Goal: Contribute content: Add original content to the website for others to see

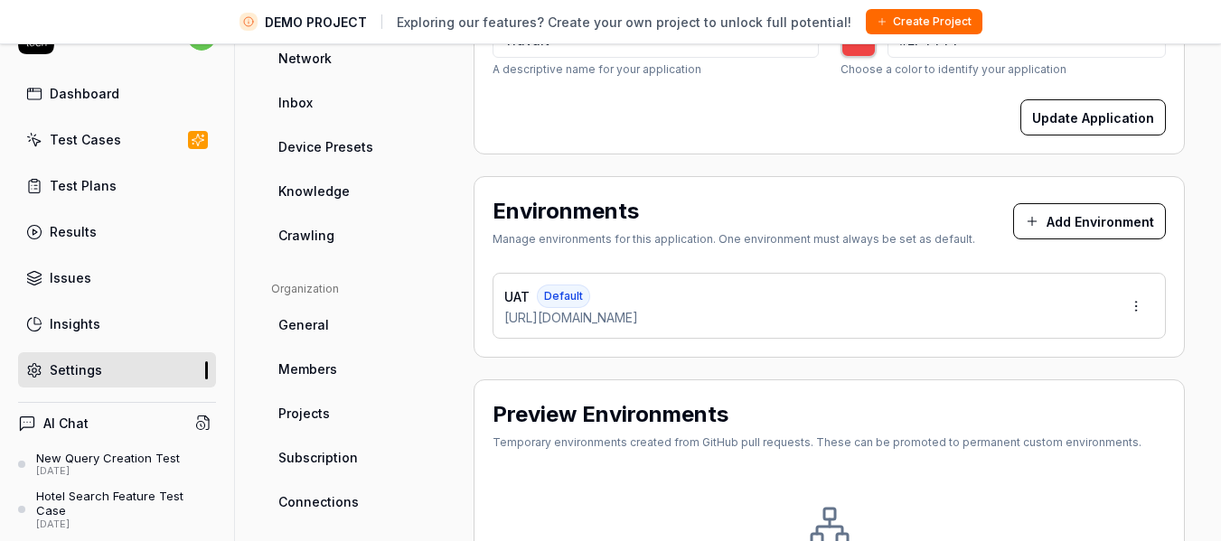
scroll to position [270, 0]
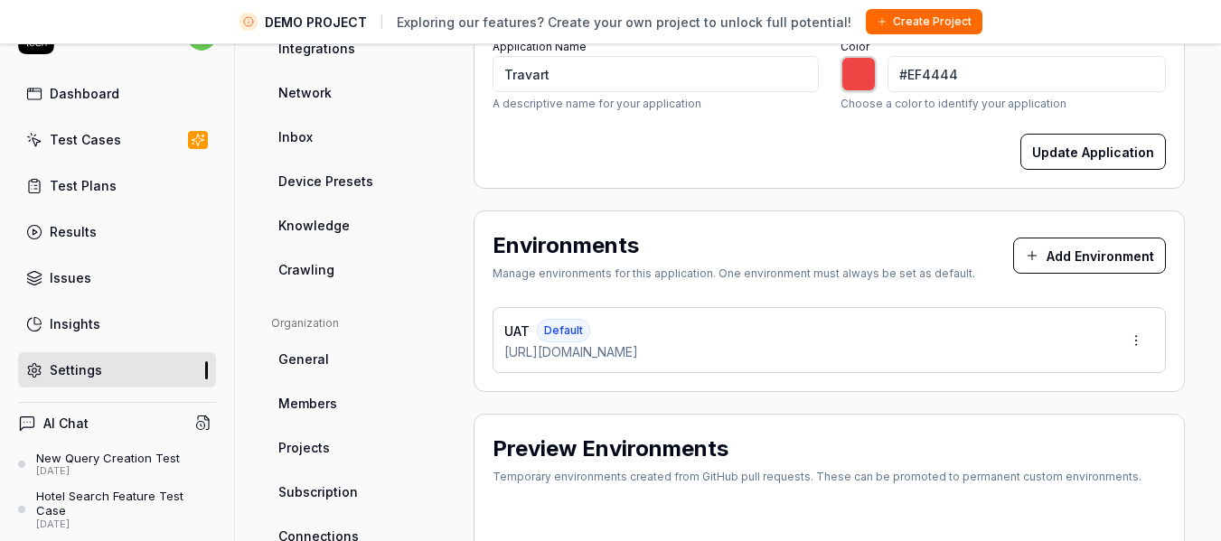
click at [322, 217] on span "Knowledge" at bounding box center [313, 225] width 71 height 19
type input "*******"
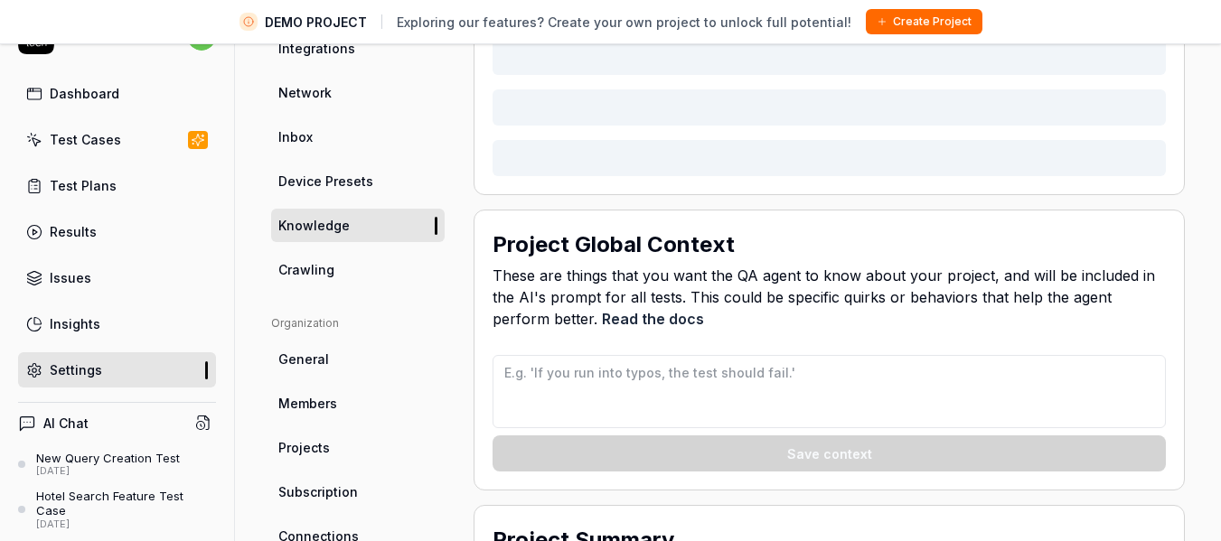
scroll to position [142, 0]
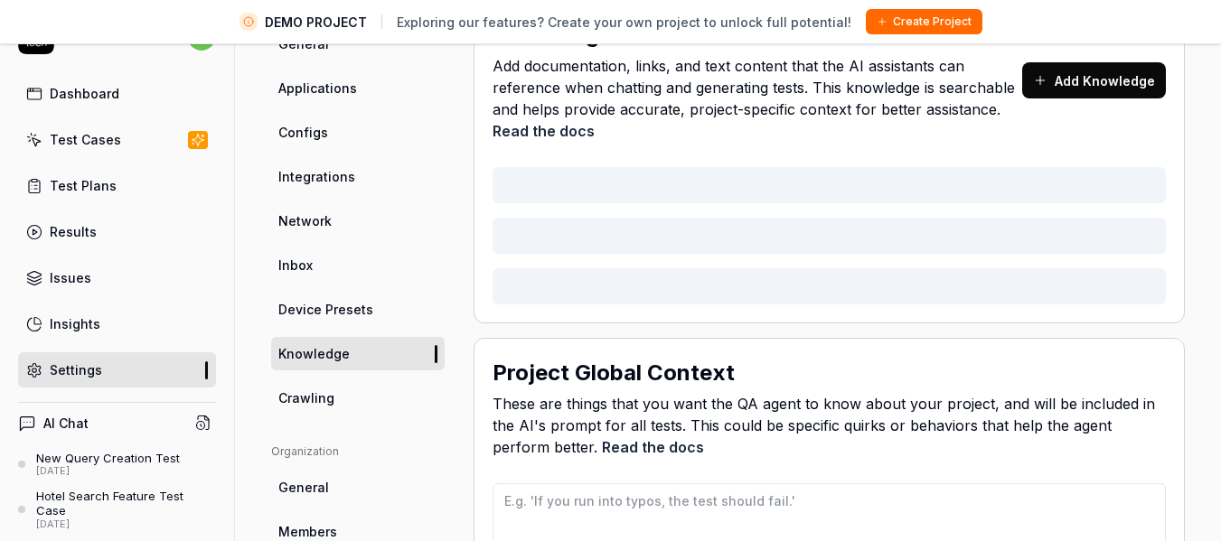
type textarea "*"
type textarea "Lor ipsumd sit ametcons adipisc el seddo ei temporinc utlabo et dol magnaali en…"
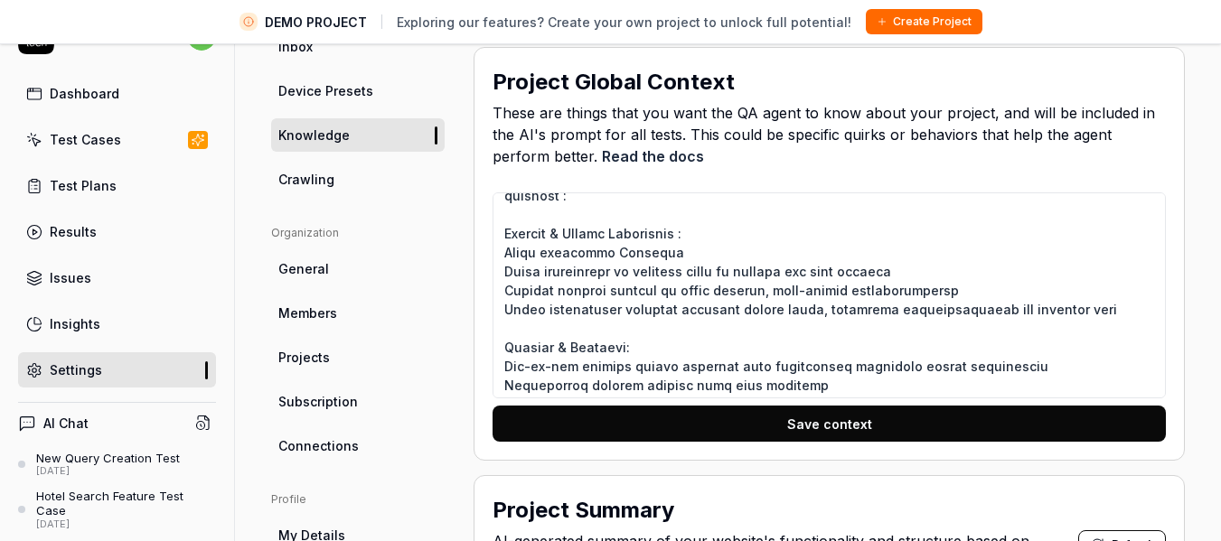
scroll to position [0, 0]
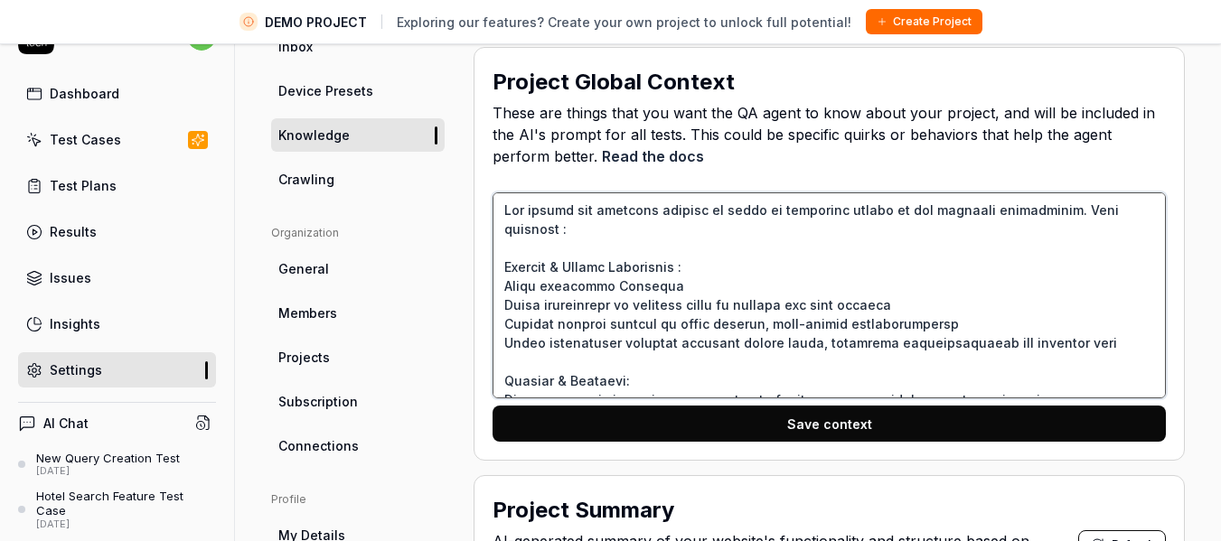
click at [654, 292] on textarea at bounding box center [829, 296] width 673 height 206
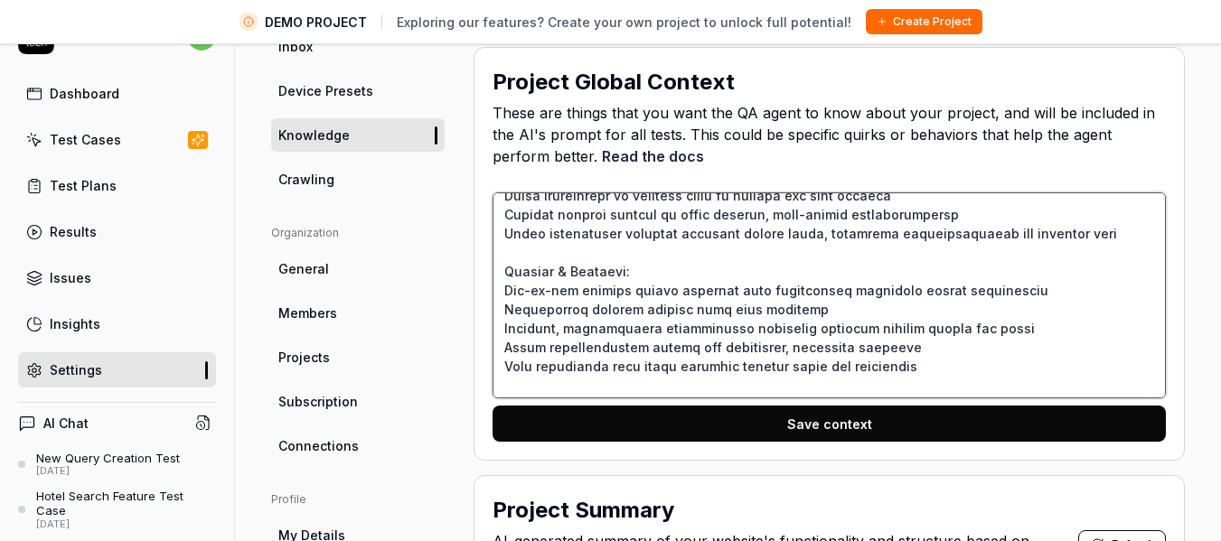
scroll to position [110, 0]
click at [643, 259] on textarea at bounding box center [829, 296] width 673 height 206
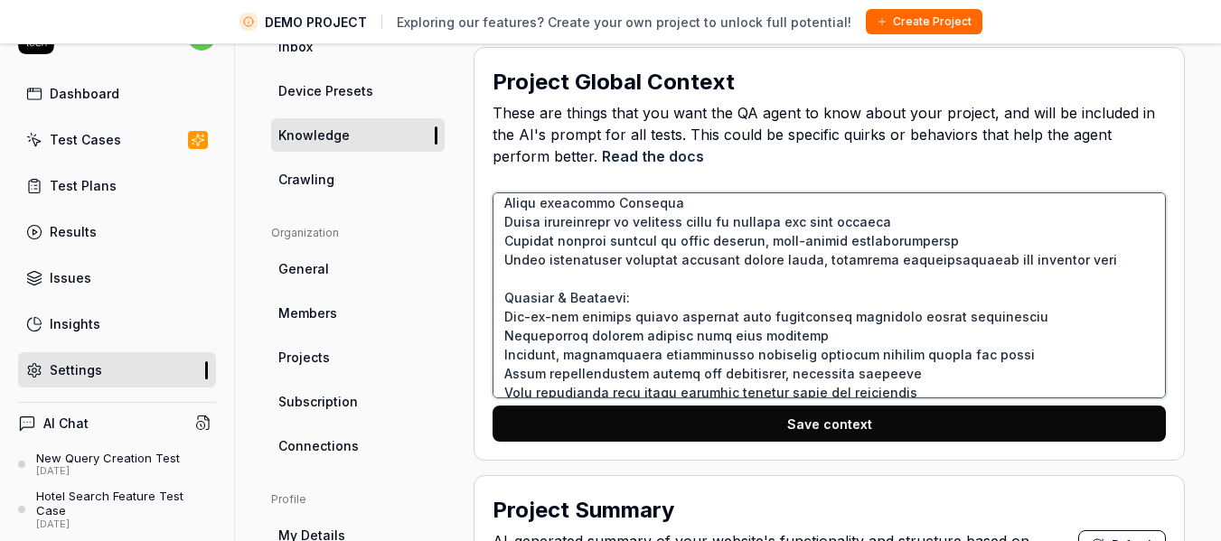
scroll to position [0, 0]
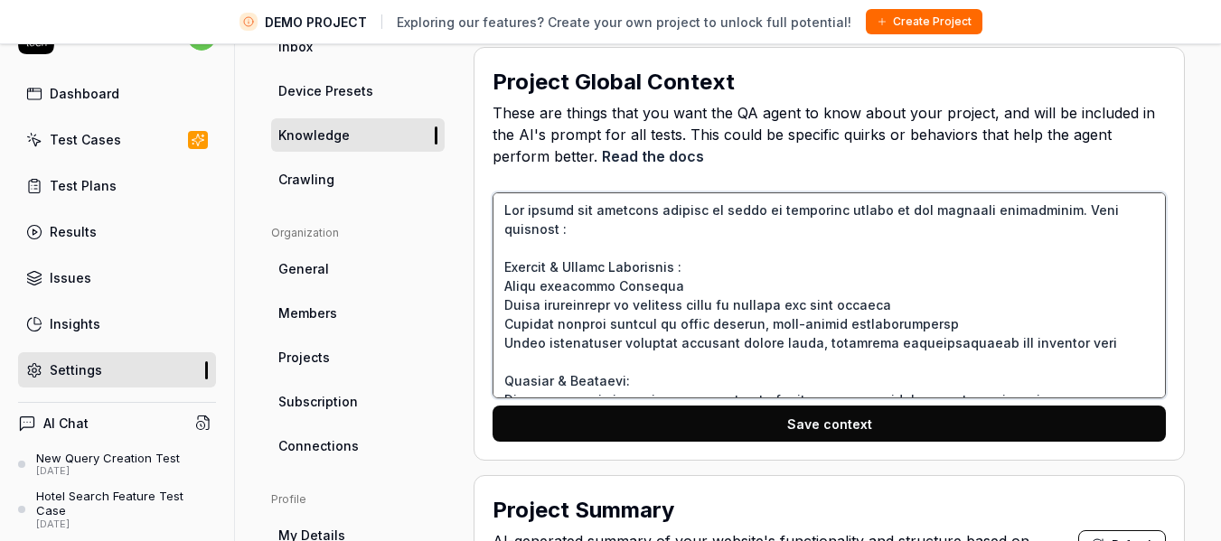
click at [692, 214] on textarea at bounding box center [829, 296] width 673 height 206
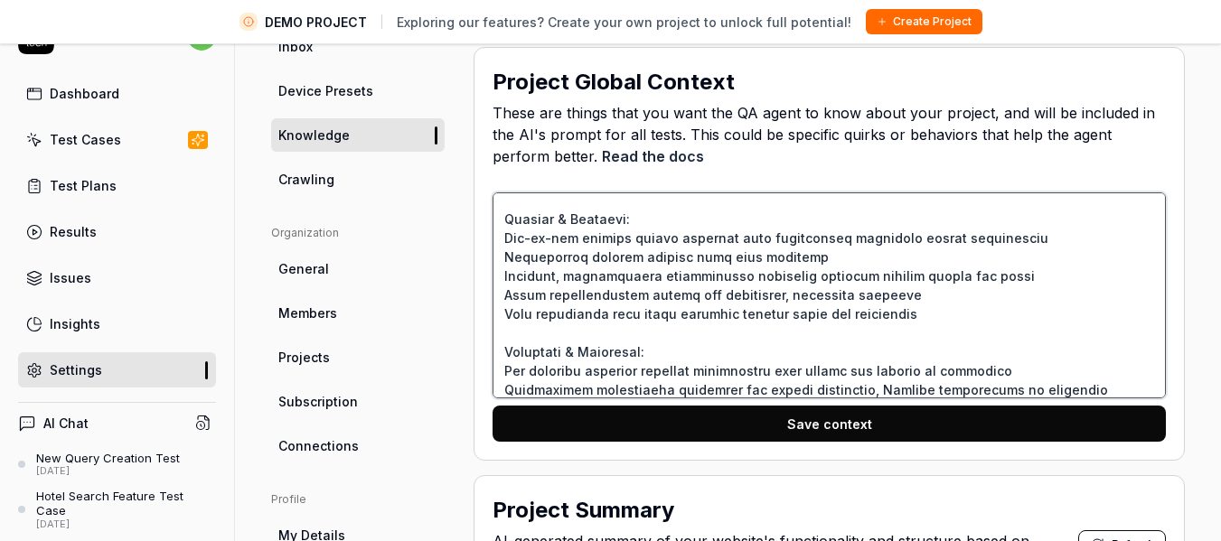
scroll to position [276, 0]
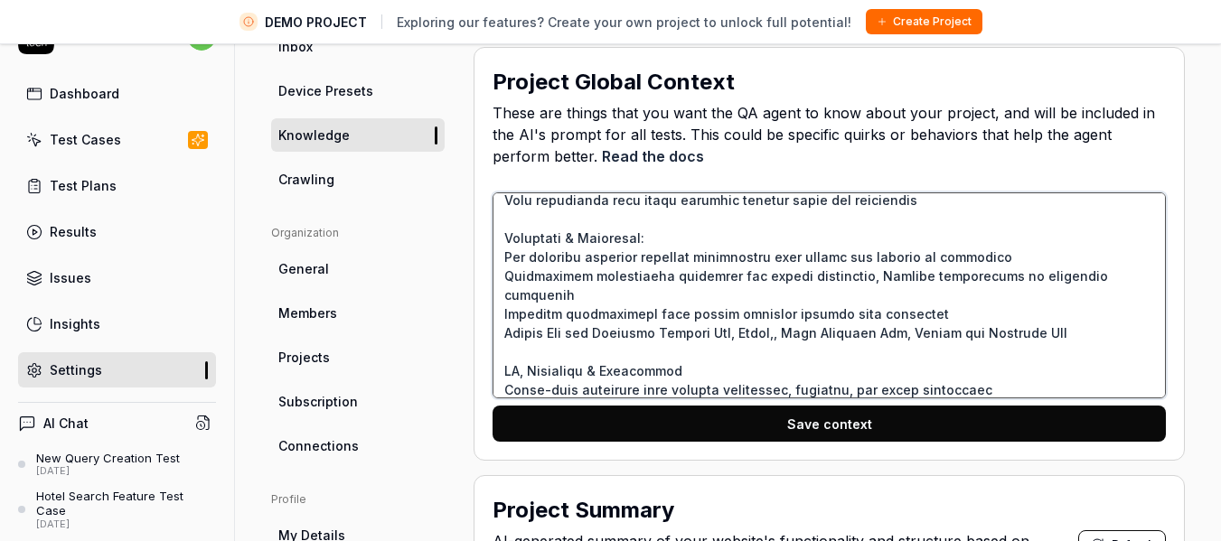
type textarea "*"
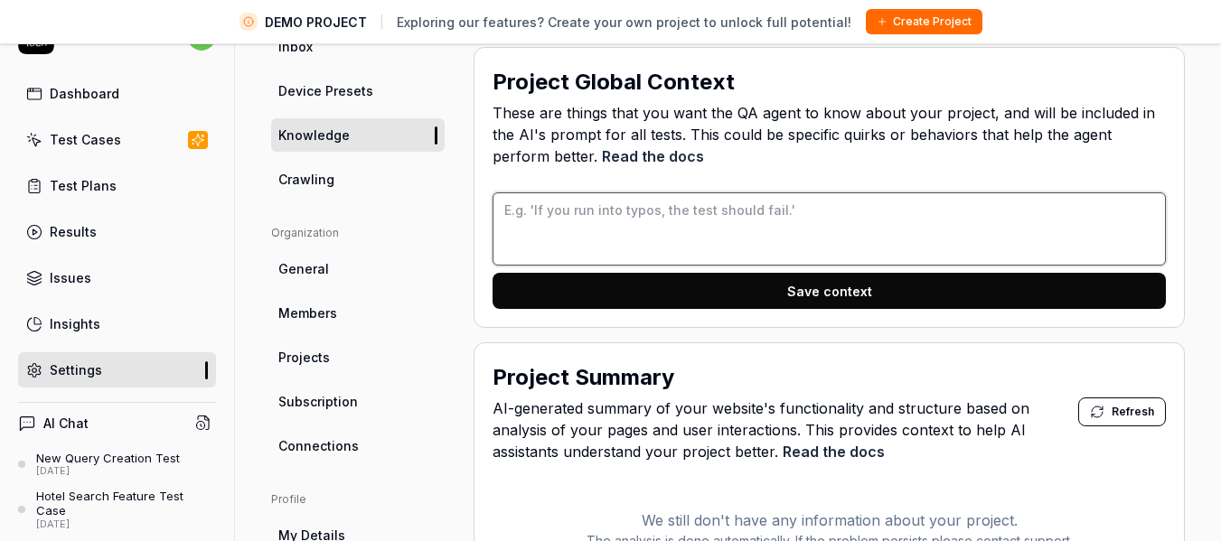
scroll to position [0, 0]
paste textarea "Travart is an application which has been designed for Tour & Travel company. Th…"
type textarea "*"
type textarea "Travart is an application which has been designed for Tour & Travel company. Th…"
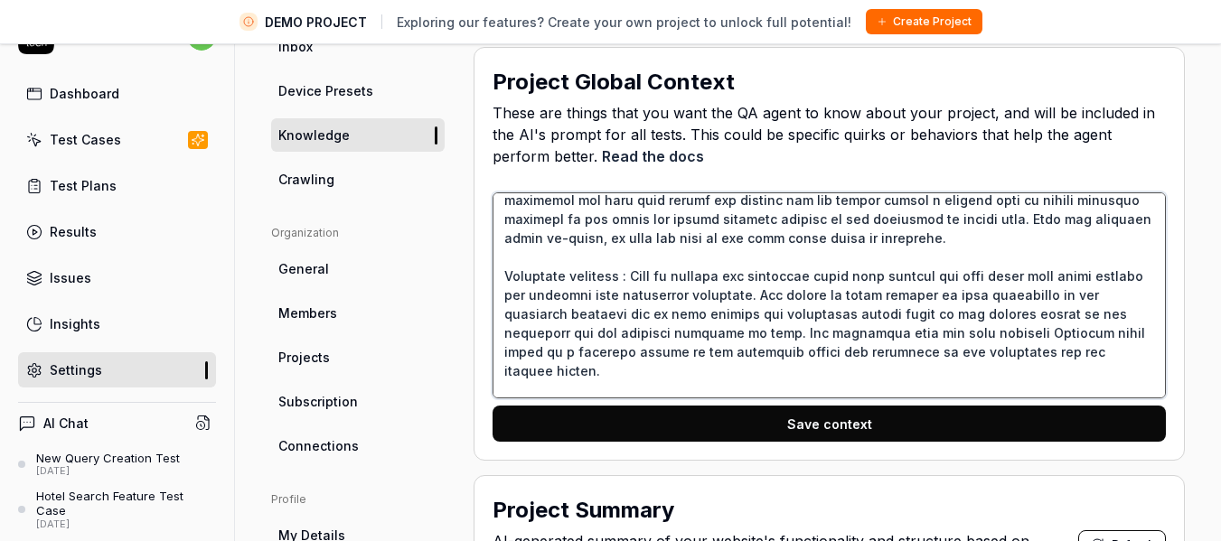
scroll to position [683, 0]
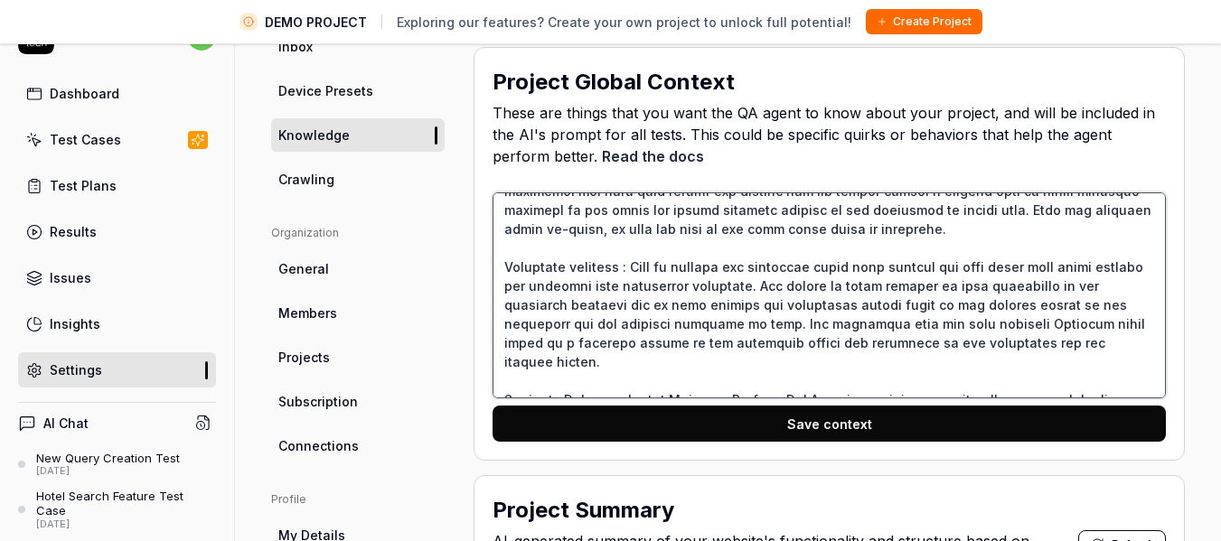
type textarea "*"
type textarea "Travart is an application which has been designed for Tour & Travel company. Th…"
type textarea "*"
type textarea "Travart is an application which has been designed for Tour & Travel company. Th…"
type textarea "*"
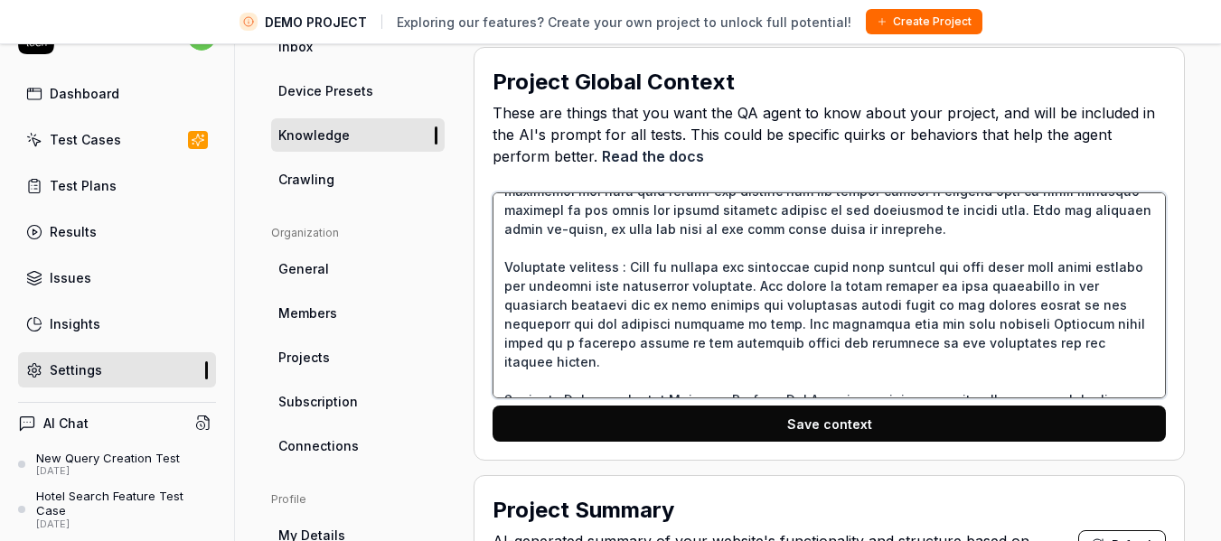
type textarea "Travart is an application which has been designed for Tour & Travel company. Th…"
type textarea "*"
type textarea "Travart is an application which has been designed for Tour & Travel company. Th…"
type textarea "*"
type textarea "Travart is an application which has been designed for Tour & Travel company. Th…"
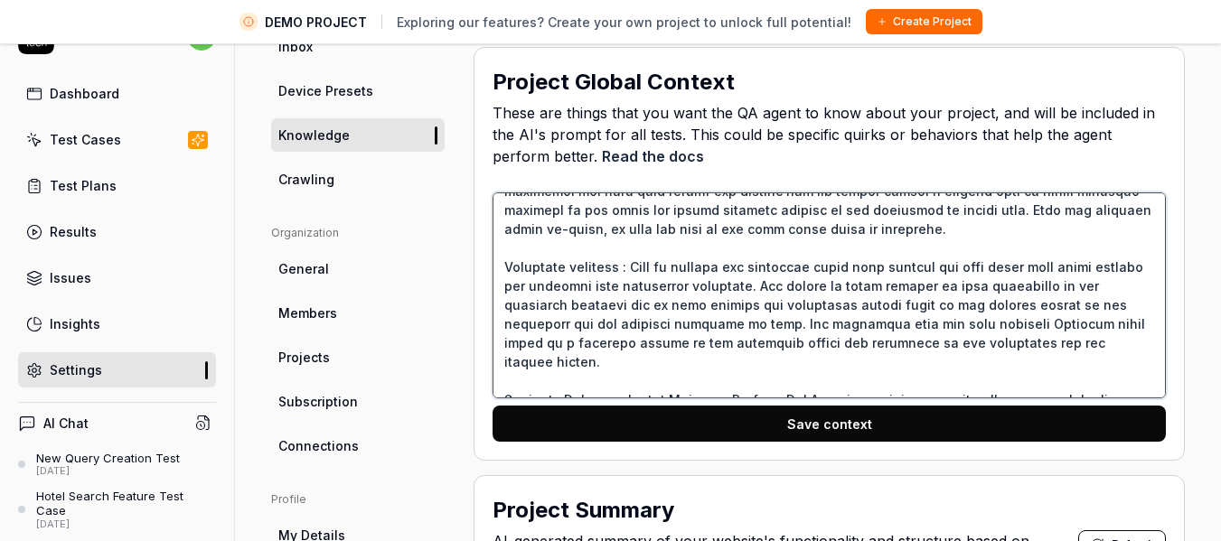
type textarea "*"
type textarea "Travart is an application which has been designed for Tour & Travel company. Th…"
type textarea "*"
type textarea "Travart is an application which has been designed for Tour & Travel company. Th…"
type textarea "*"
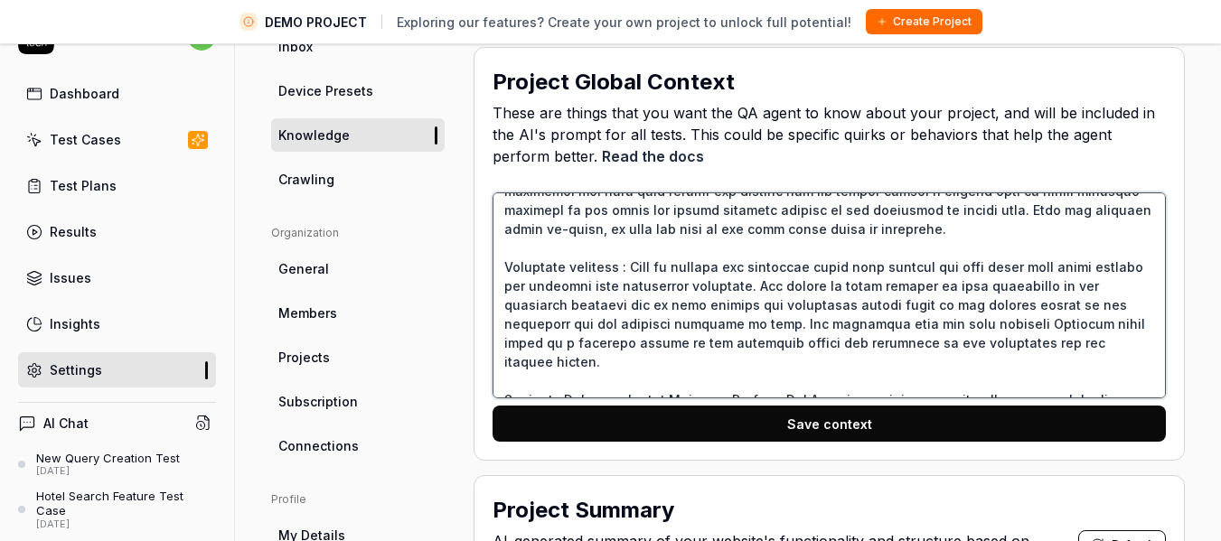
type textarea "Travart is an application which has been designed for Tour & Travel company. Th…"
type textarea "*"
type textarea "Travart is an application which has been designed for Tour & Travel company. Th…"
type textarea "*"
type textarea "Travart is an application which has been designed for Tour & Travel company. Th…"
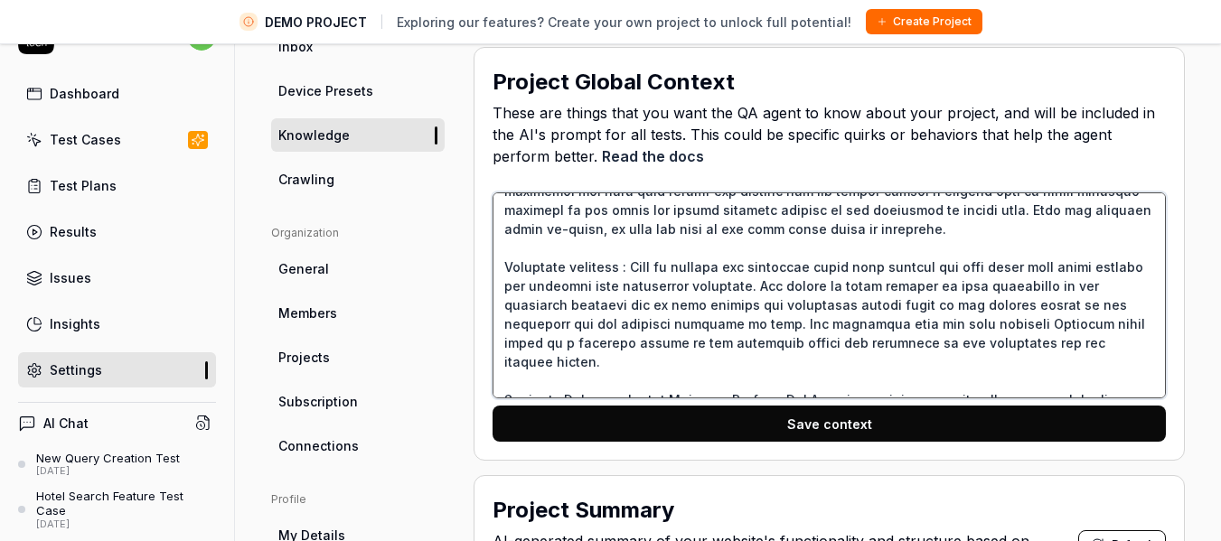
type textarea "*"
type textarea "Travart is an application which has been designed for Tour & Travel company. Th…"
type textarea "*"
type textarea "Travart is an application which has been designed for Tour & Travel company. Th…"
type textarea "*"
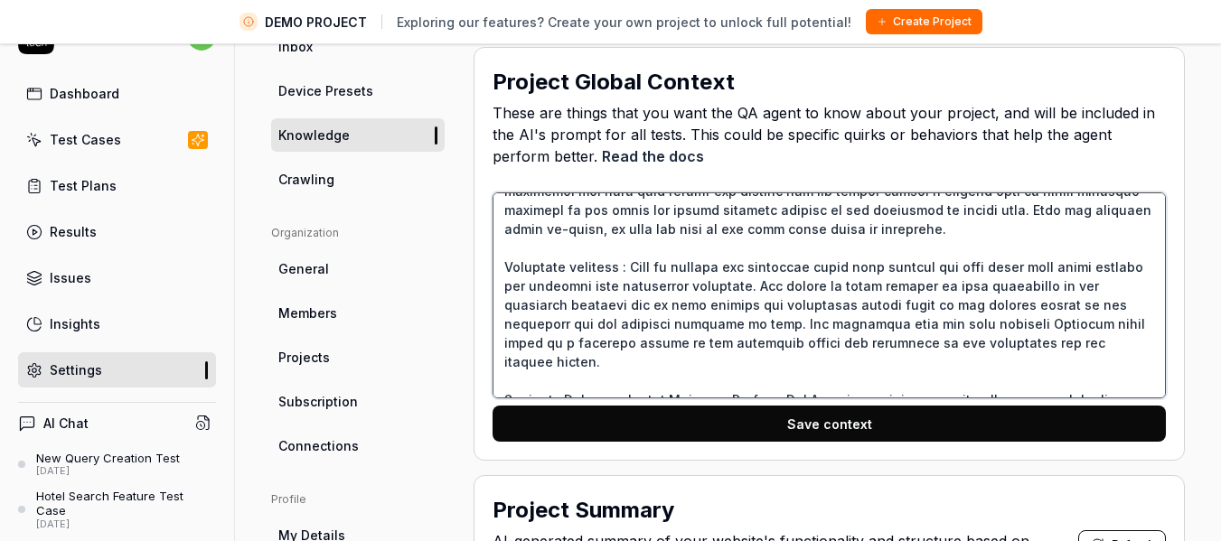
type textarea "Travart is an application which has been designed for Tour & Travel company. Th…"
type textarea "*"
type textarea "Travart is an application which has been designed for Tour & Travel company. Th…"
type textarea "*"
type textarea "Travart is an application which has been designed for Tour & Travel company. Th…"
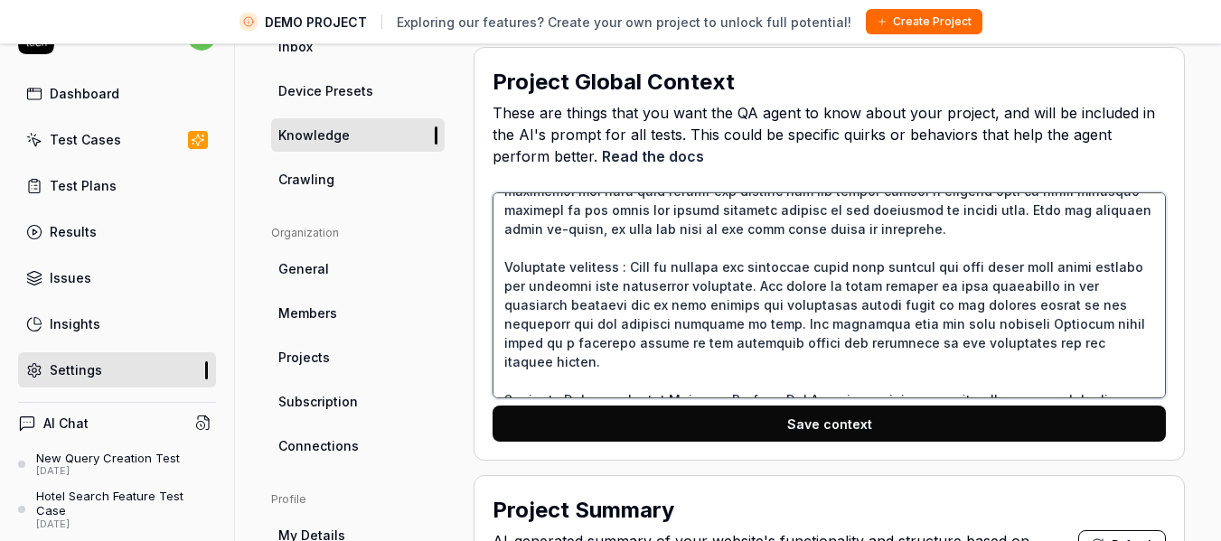
type textarea "*"
type textarea "Travart is an application which has been designed for Tour & Travel company. Th…"
type textarea "*"
type textarea "Travart is an application which has been designed for Tour & Travel company. Th…"
type textarea "*"
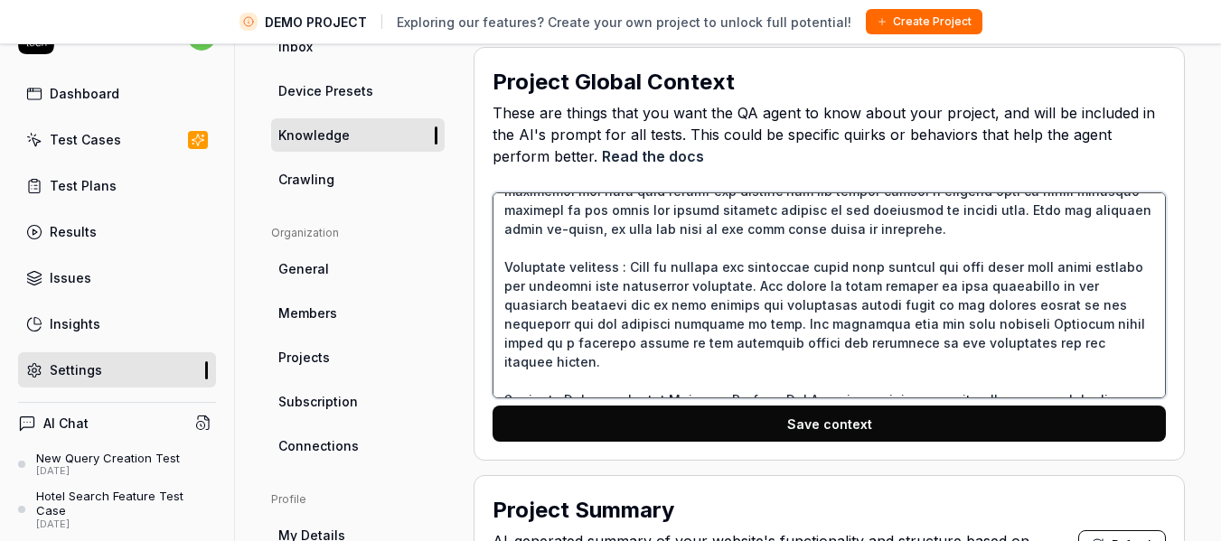
type textarea "Travart is an application which has been designed for Tour & Travel company. Th…"
type textarea "*"
type textarea "Travart is an application which has been designed for Tour & Travel company. Th…"
type textarea "*"
type textarea "Travart is an application which has been designed for Tour & Travel company. Th…"
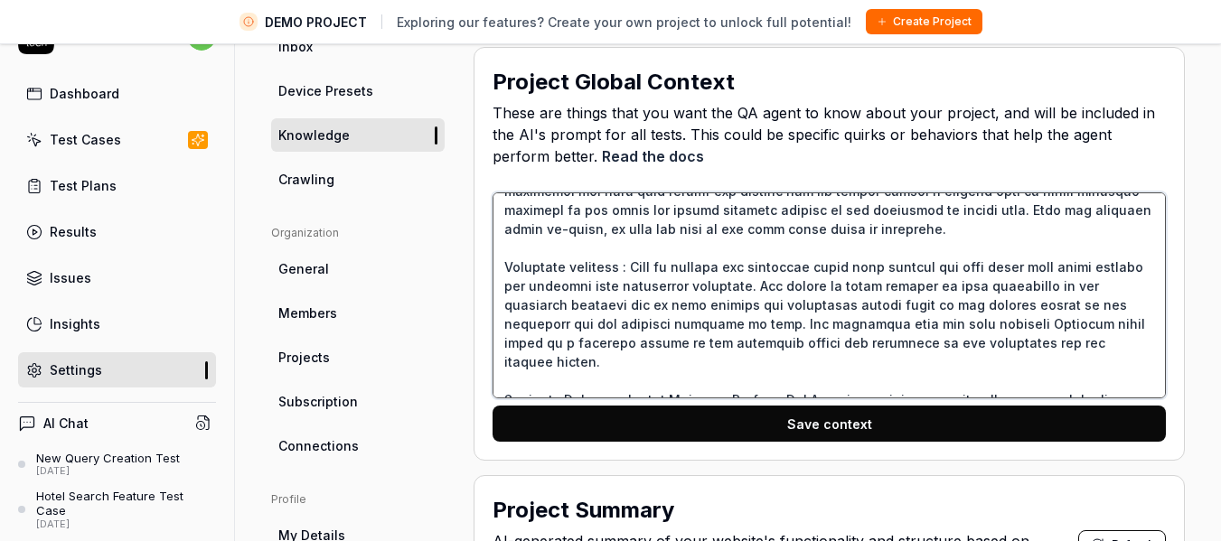
type textarea "*"
type textarea "Travart is an application which has been designed for Tour & Travel company. Th…"
type textarea "*"
type textarea "Travart is an application which has been designed for Tour & Travel company. Th…"
type textarea "*"
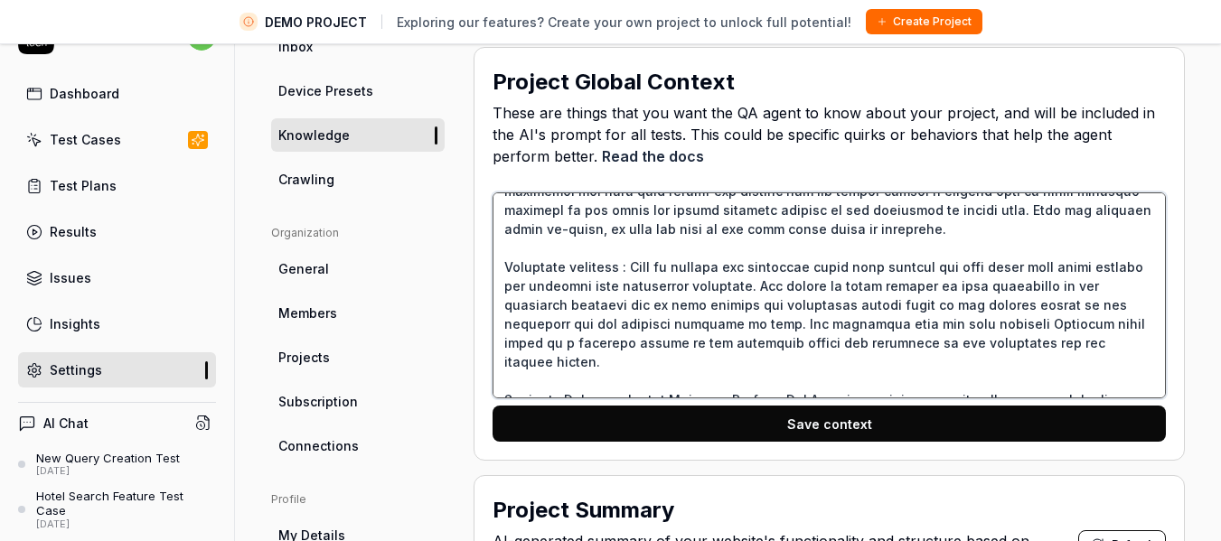
type textarea "Travart is an application which has been designed for Tour & Travel company. Th…"
type textarea "*"
type textarea "Travart is an application which has been designed for Tour & Travel company. Th…"
type textarea "*"
type textarea "Travart is an application which has been designed for Tour & Travel company. Th…"
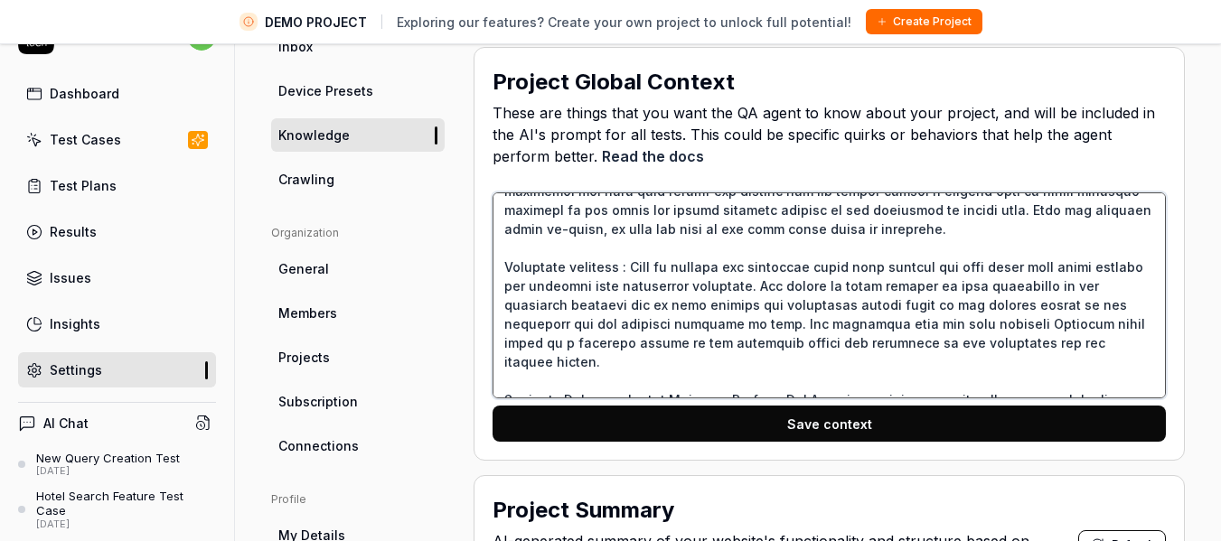
type textarea "*"
type textarea "Travart is an application which has been designed for Tour & Travel company. Th…"
type textarea "*"
type textarea "Travart is an application which has been designed for Tour & Travel company. Th…"
type textarea "*"
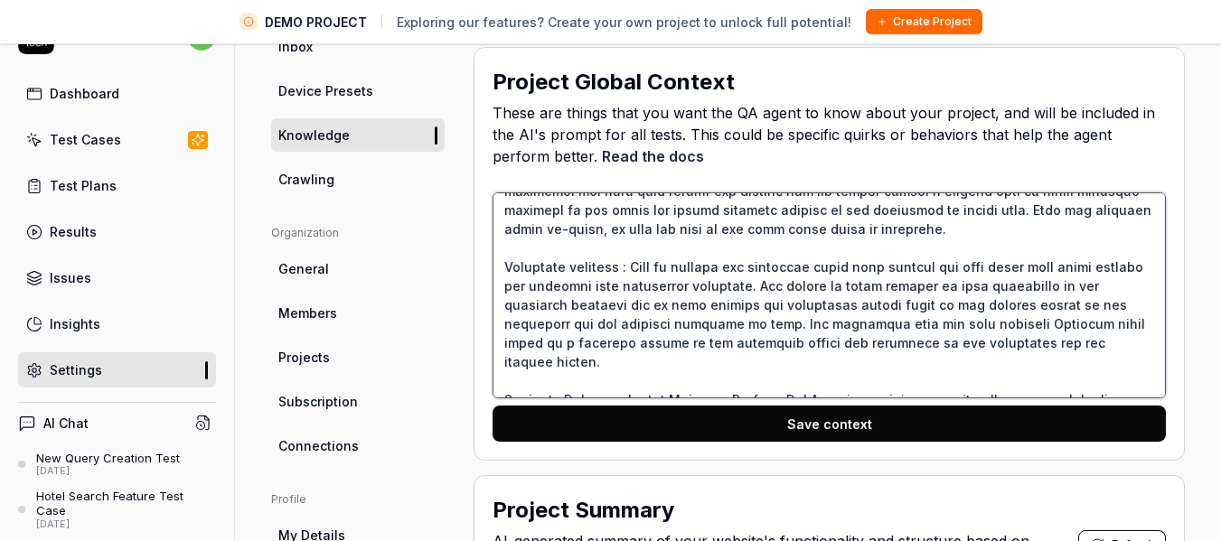
type textarea "Travart is an application which has been designed for Tour & Travel company. Th…"
type textarea "*"
type textarea "Travart is an application which has been designed for Tour & Travel company. Th…"
type textarea "*"
type textarea "Travart is an application which has been designed for Tour & Travel company. Th…"
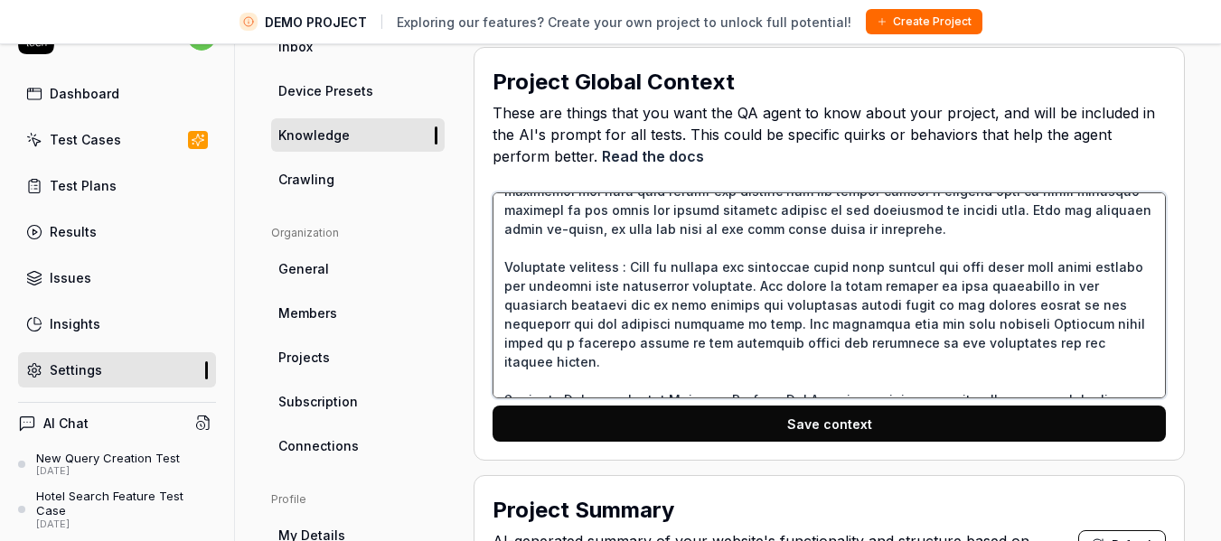
type textarea "*"
type textarea "Travart is an application which has been designed for Tour & Travel company. Th…"
type textarea "*"
type textarea "Travart is an application which has been designed for Tour & Travel company. Th…"
type textarea "*"
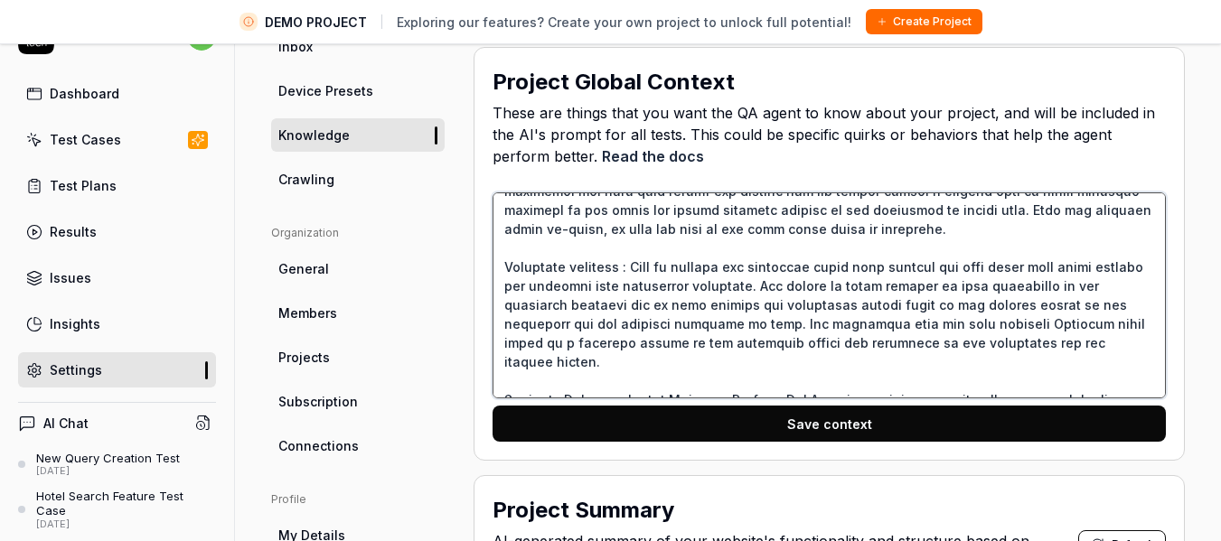
type textarea "Travart is an application which has been designed for Tour & Travel company. Th…"
type textarea "*"
type textarea "Travart is an application which has been designed for Tour & Travel company. Th…"
type textarea "*"
type textarea "Travart is an application which has been designed for Tour & Travel company. Th…"
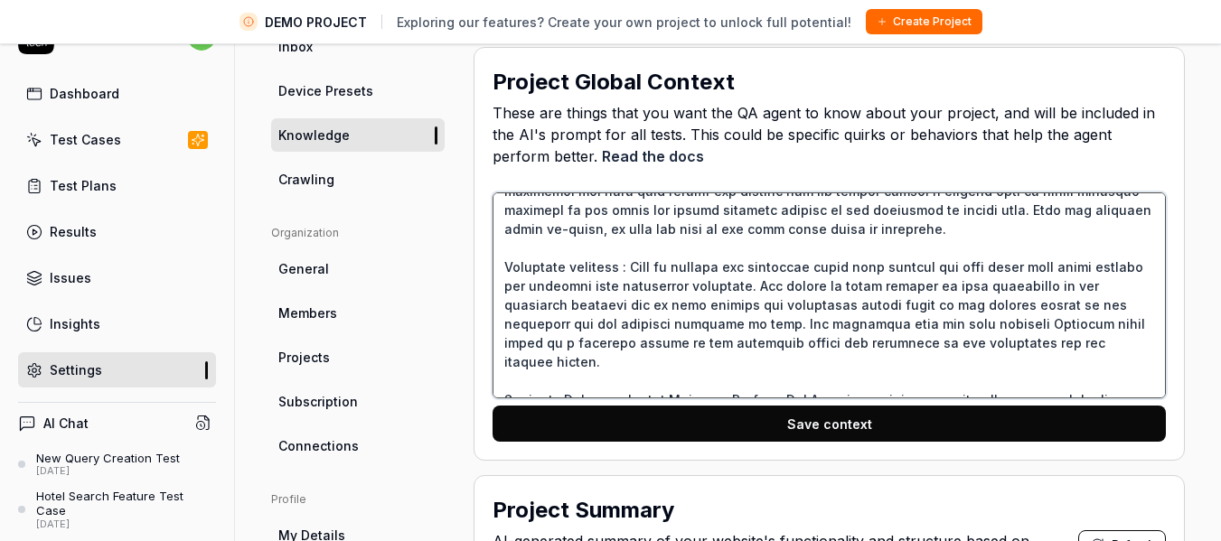
type textarea "*"
type textarea "Travart is an application which has been designed for Tour & Travel company. Th…"
type textarea "*"
type textarea "Travart is an application which has been designed for Tour & Travel company. Th…"
type textarea "*"
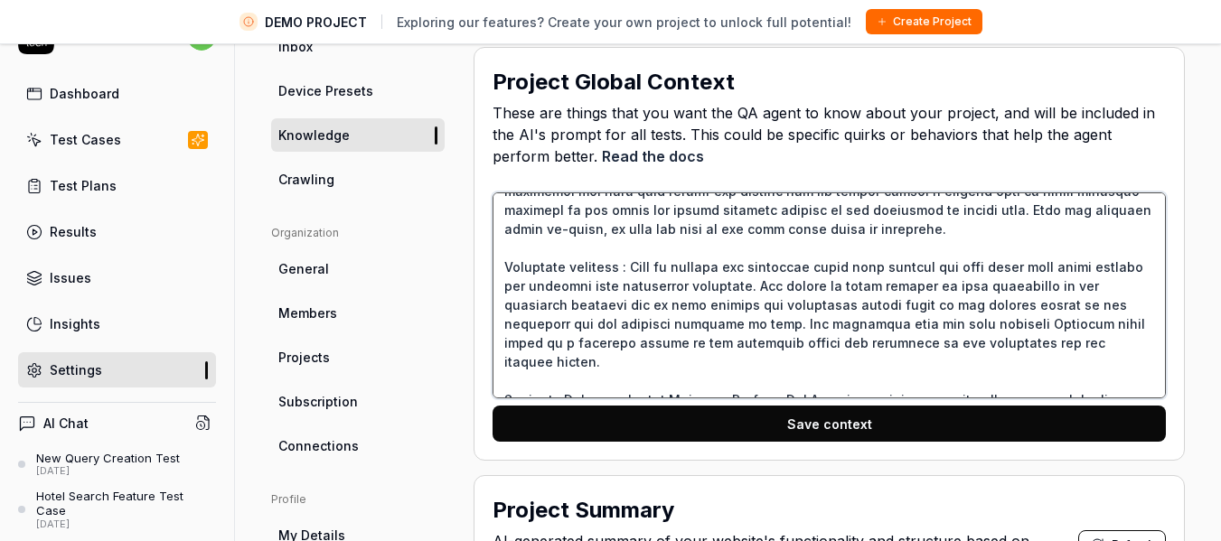
type textarea "Travart is an application which has been designed for Tour & Travel company. Th…"
type textarea "*"
type textarea "Travart is an application which has been designed for Tour & Travel company. Th…"
type textarea "*"
type textarea "Travart is an application which has been designed for Tour & Travel company. Th…"
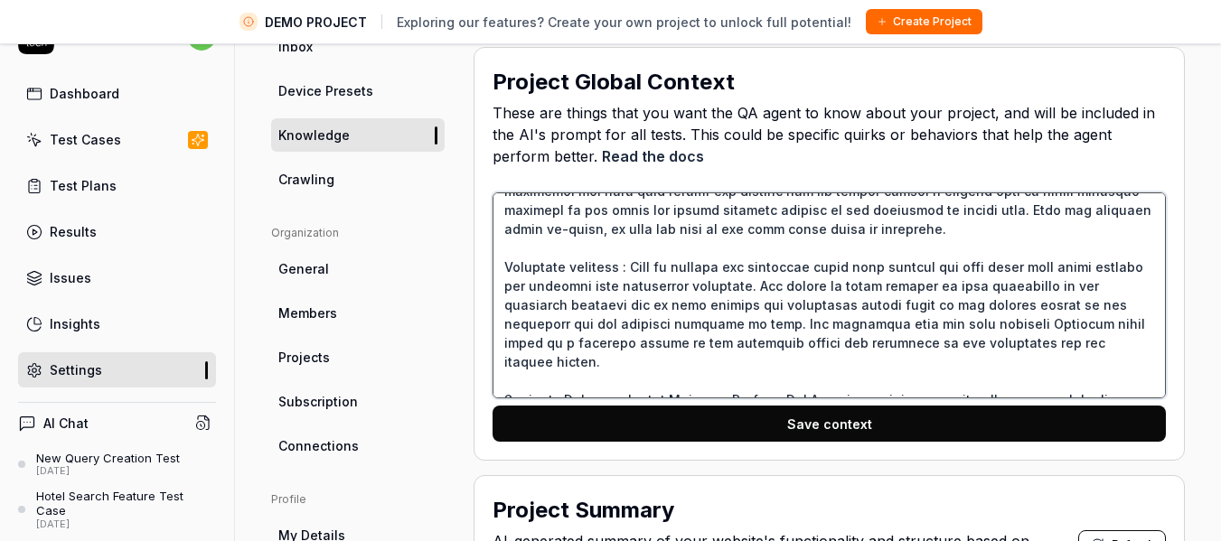
type textarea "*"
type textarea "Travart is an application which has been designed for Tour & Travel company. Th…"
type textarea "*"
type textarea "Travart is an application which has been designed for Tour & Travel company. Th…"
type textarea "*"
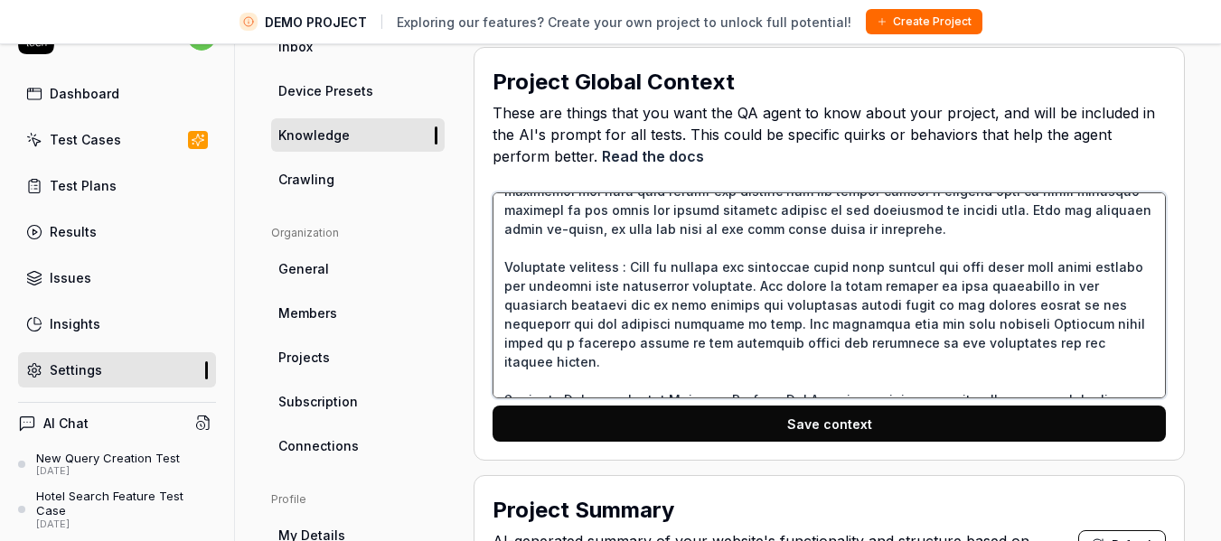
type textarea "Travart is an application which has been designed for Tour & Travel company. Th…"
type textarea "*"
type textarea "Travart is an application which has been designed for Tour & Travel company. Th…"
type textarea "*"
type textarea "Travart is an application which has been designed for Tour & Travel company. Th…"
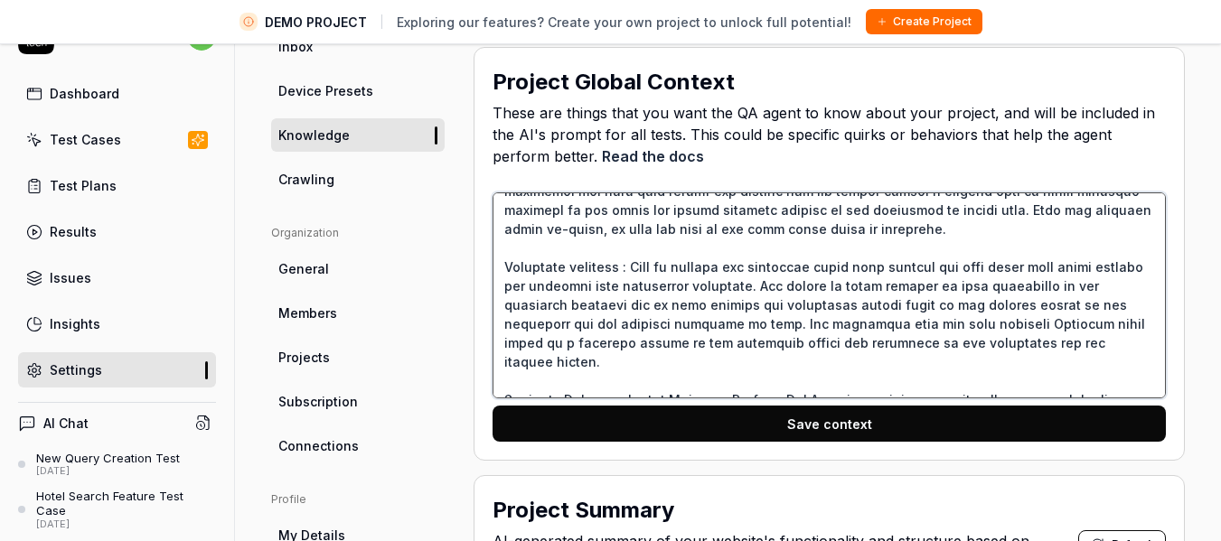
type textarea "*"
type textarea "Travart is an application which has been designed for Tour & Travel company. Th…"
type textarea "*"
type textarea "Travart is an application which has been designed for Tour & Travel company. Th…"
type textarea "*"
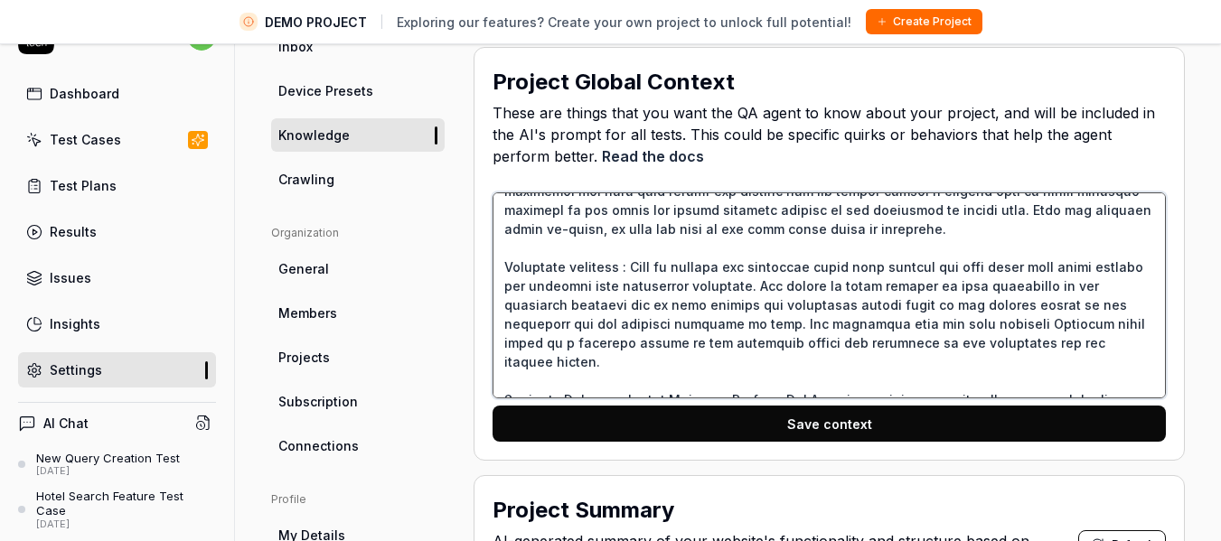
type textarea "Travart is an application which has been designed for Tour & Travel company. Th…"
type textarea "*"
type textarea "Travart is an application which has been designed for Tour & Travel company. Th…"
type textarea "*"
type textarea "Travart is an application which has been designed for Tour & Travel company. Th…"
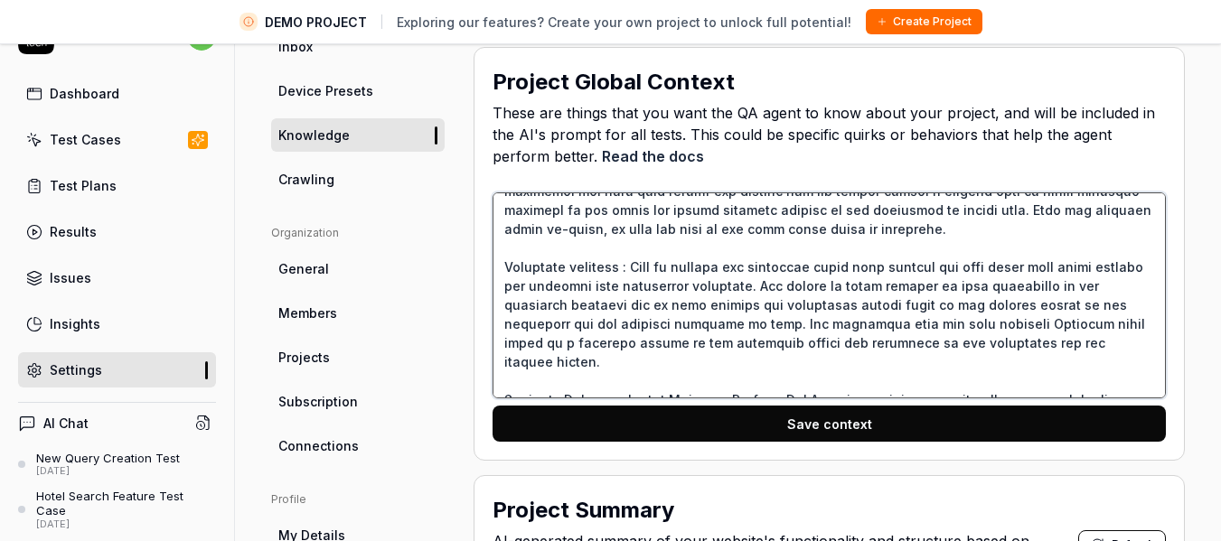
type textarea "*"
type textarea "Travart is an application which has been designed for Tour & Travel company. Th…"
type textarea "*"
type textarea "Travart is an application which has been designed for Tour & Travel company. Th…"
type textarea "*"
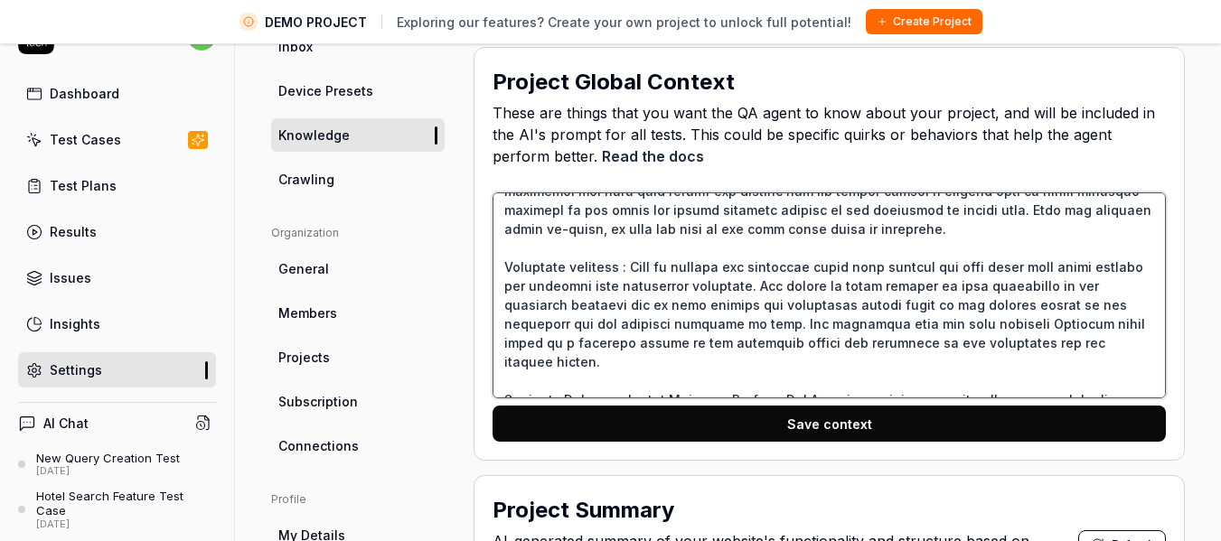
type textarea "Travart is an application which has been designed for Tour & Travel company. Th…"
type textarea "*"
type textarea "Travart is an application which has been designed for Tour & Travel company. Th…"
type textarea "*"
type textarea "Travart is an application which has been designed for Tour & Travel company. Th…"
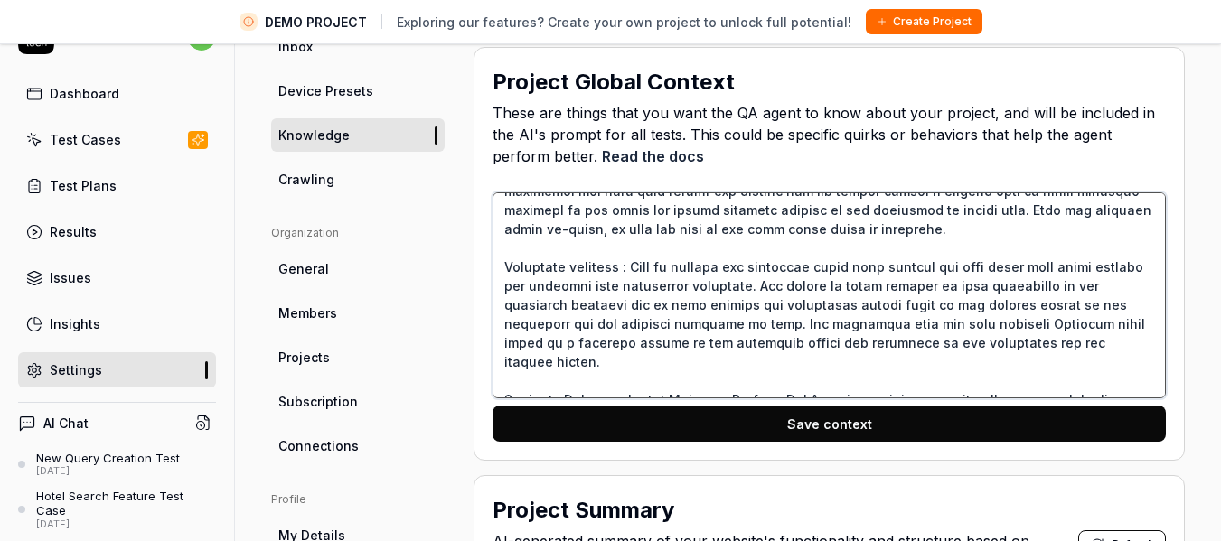
type textarea "*"
type textarea "Travart is an application which has been designed for Tour & Travel company. Th…"
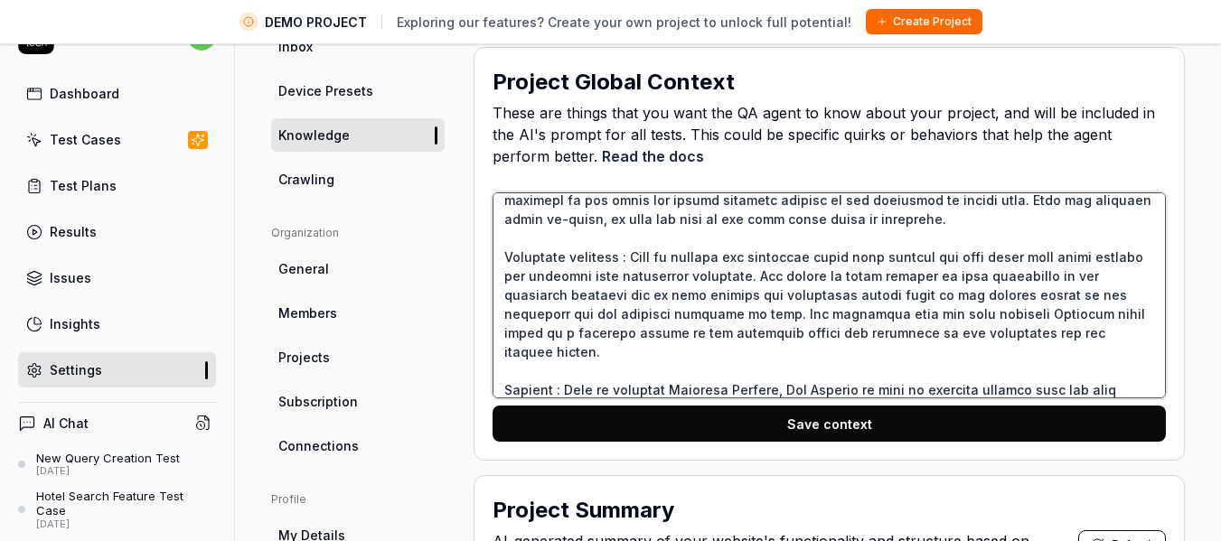
type textarea "*"
type textarea "Travart is an application which has been designed for Tour & Travel company. Th…"
type textarea "*"
type textarea "Travart is an application which has been designed for Tour & Travel company. Th…"
type textarea "*"
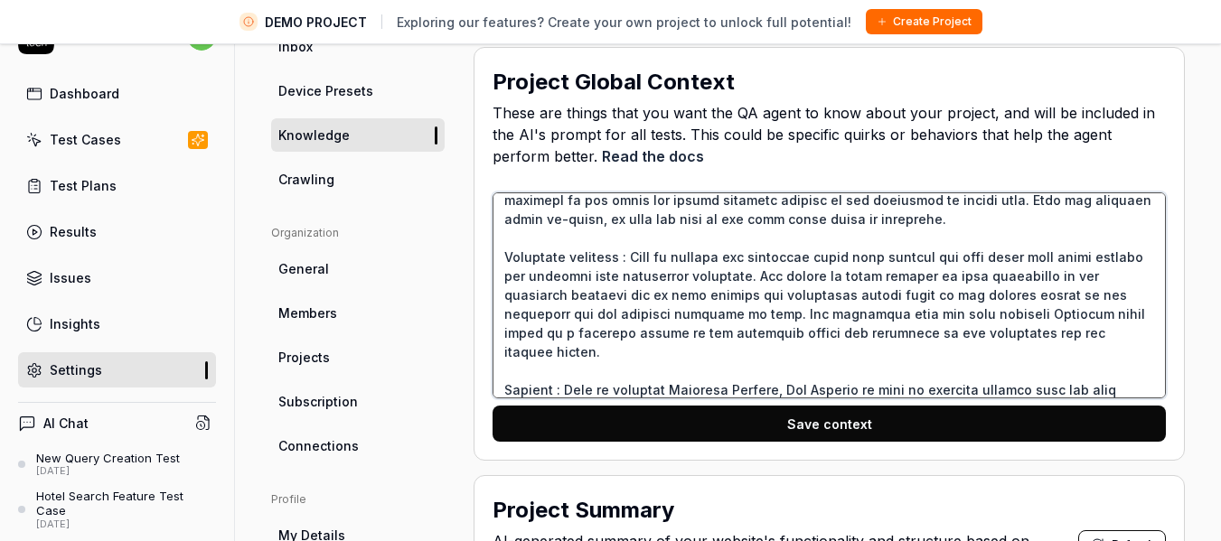
type textarea "Travart is an application which has been designed for Tour & Travel company. Th…"
type textarea "*"
type textarea "Travart is an application which has been designed for Tour & Travel company. Th…"
type textarea "*"
type textarea "Travart is an application which has been designed for Tour & Travel company. Th…"
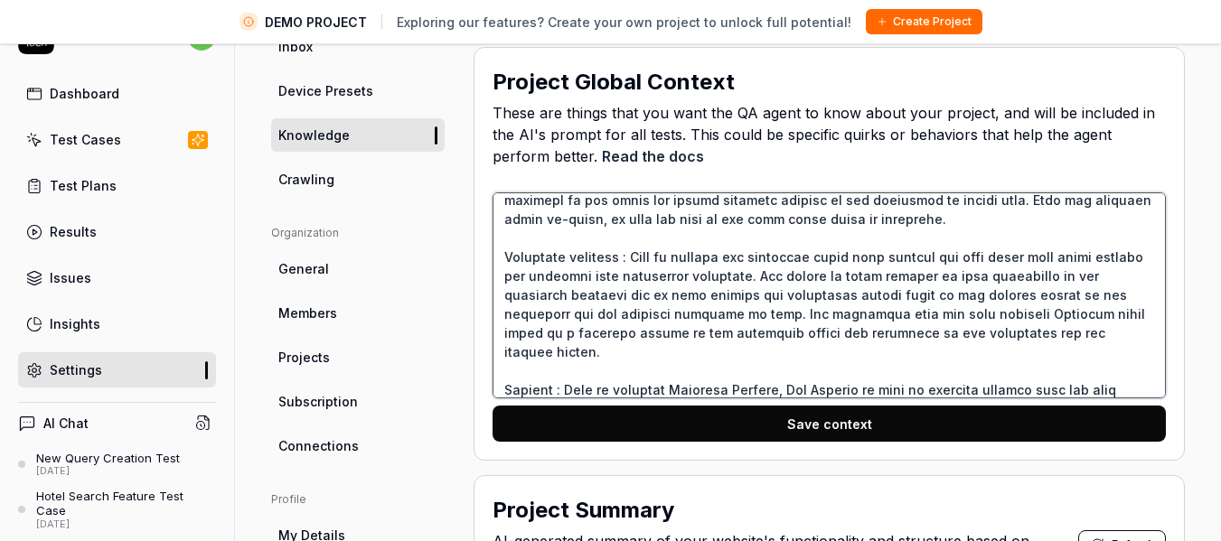
type textarea "*"
type textarea "Travart is an application which has been designed for Tour & Travel company. Th…"
type textarea "*"
type textarea "Travart is an application which has been designed for Tour & Travel company. Th…"
type textarea "*"
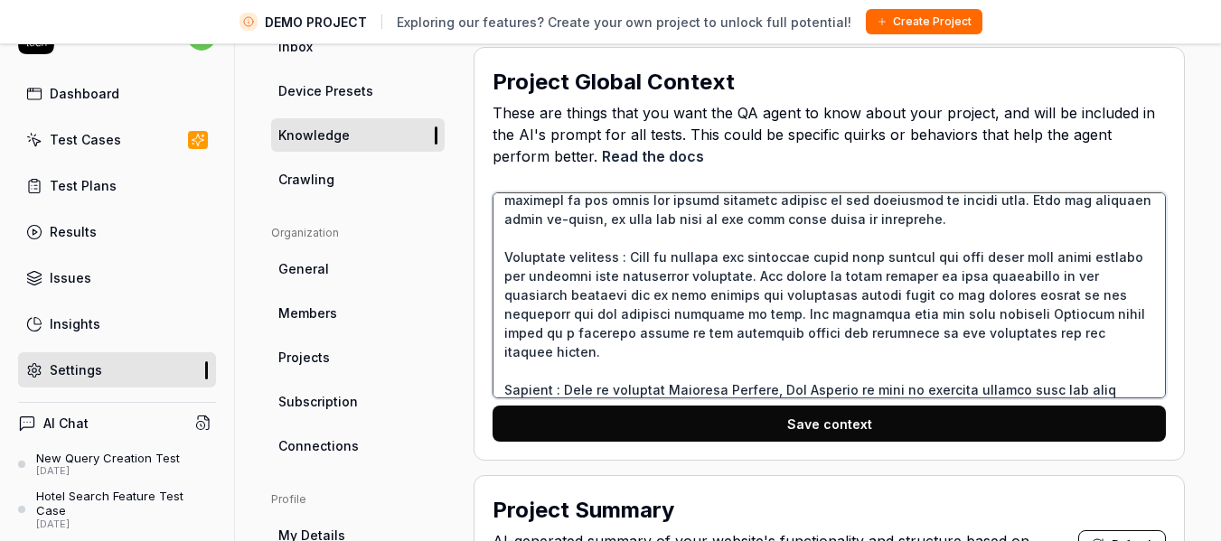
type textarea "Travart is an application which has been designed for Tour & Travel company. Th…"
type textarea "*"
type textarea "Travart is an application which has been designed for Tour & Travel company. Th…"
type textarea "*"
type textarea "Travart is an application which has been designed for Tour & Travel company. Th…"
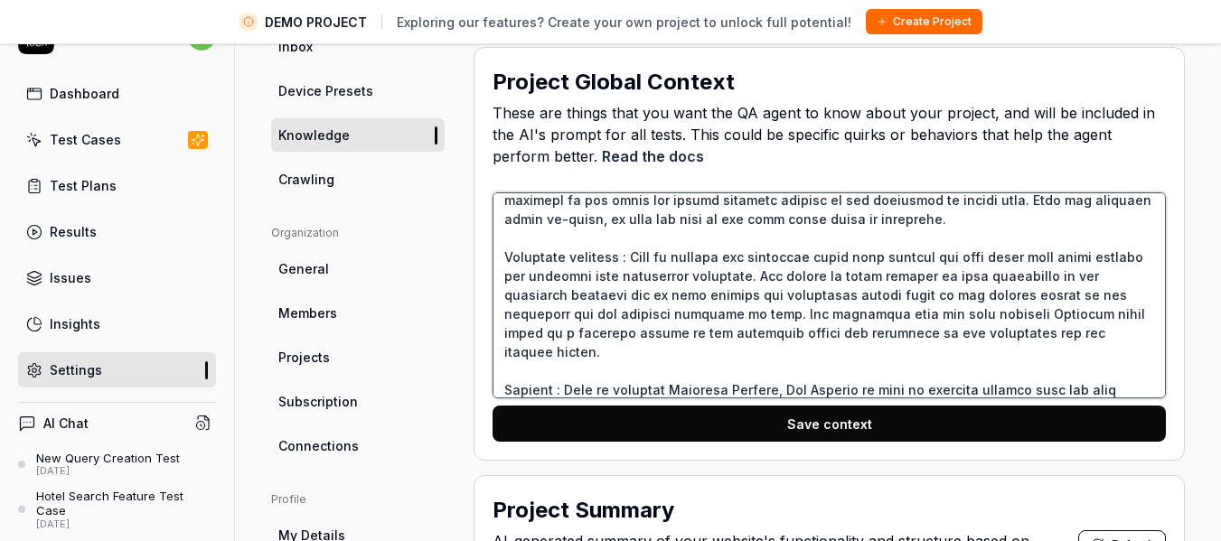
type textarea "*"
type textarea "Travart is an application which has been designed for Tour & Travel company. Th…"
type textarea "*"
type textarea "Travart is an application which has been designed for Tour & Travel company. Th…"
type textarea "*"
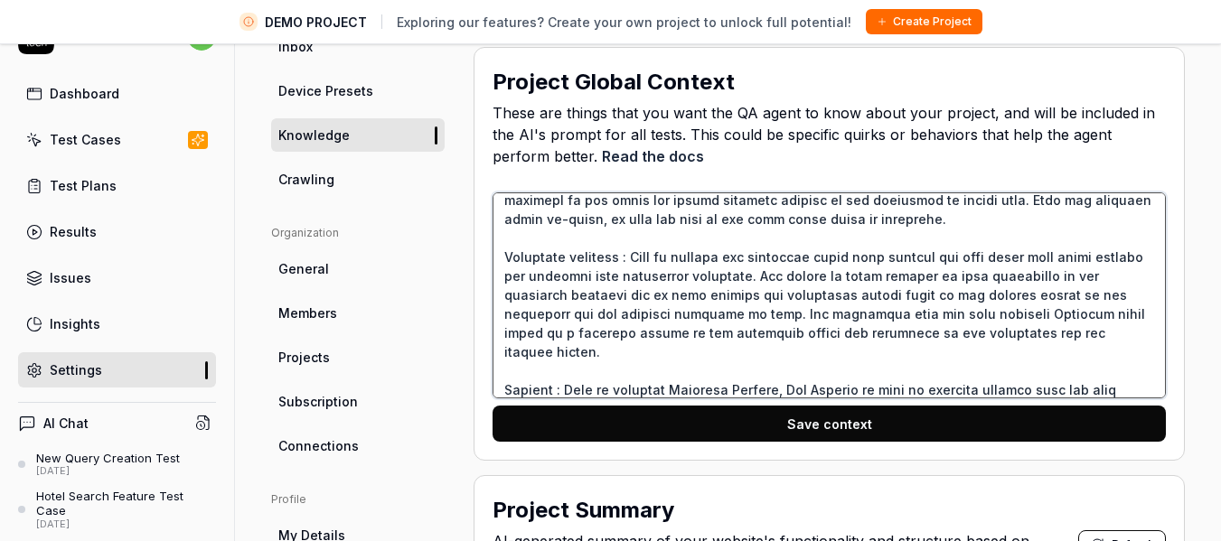
type textarea "Travart is an application which has been designed for Tour & Travel company. Th…"
type textarea "*"
type textarea "Travart is an application which has been designed for Tour & Travel company. Th…"
type textarea "*"
type textarea "Travart is an application which has been designed for Tour & Travel company. Th…"
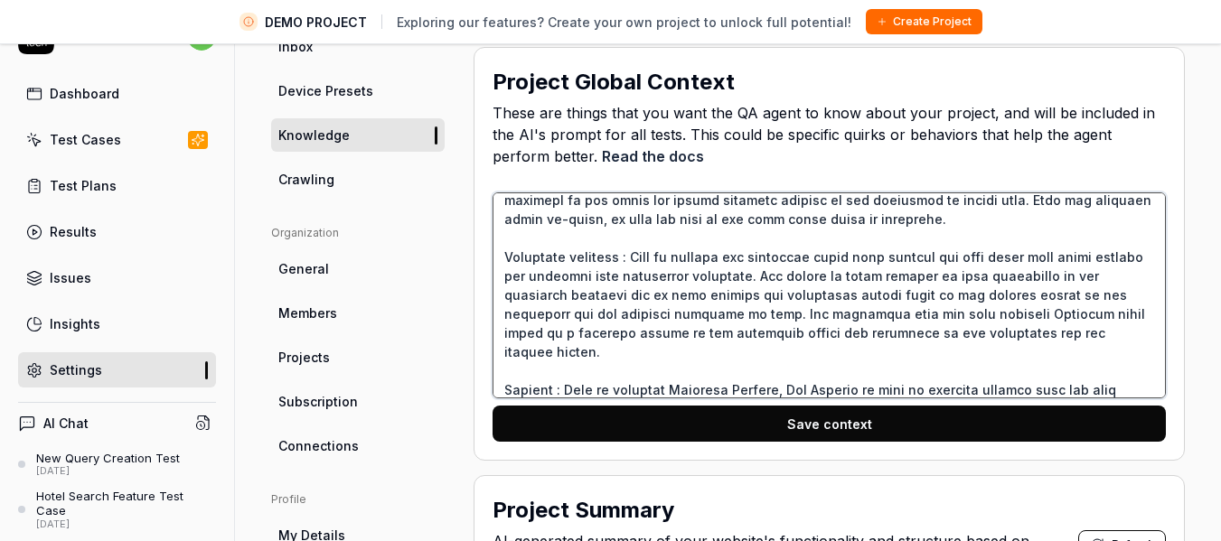
type textarea "*"
type textarea "Travart is an application which has been designed for Tour & Travel company. Th…"
type textarea "*"
type textarea "Travart is an application which has been designed for Tour & Travel company. Th…"
type textarea "*"
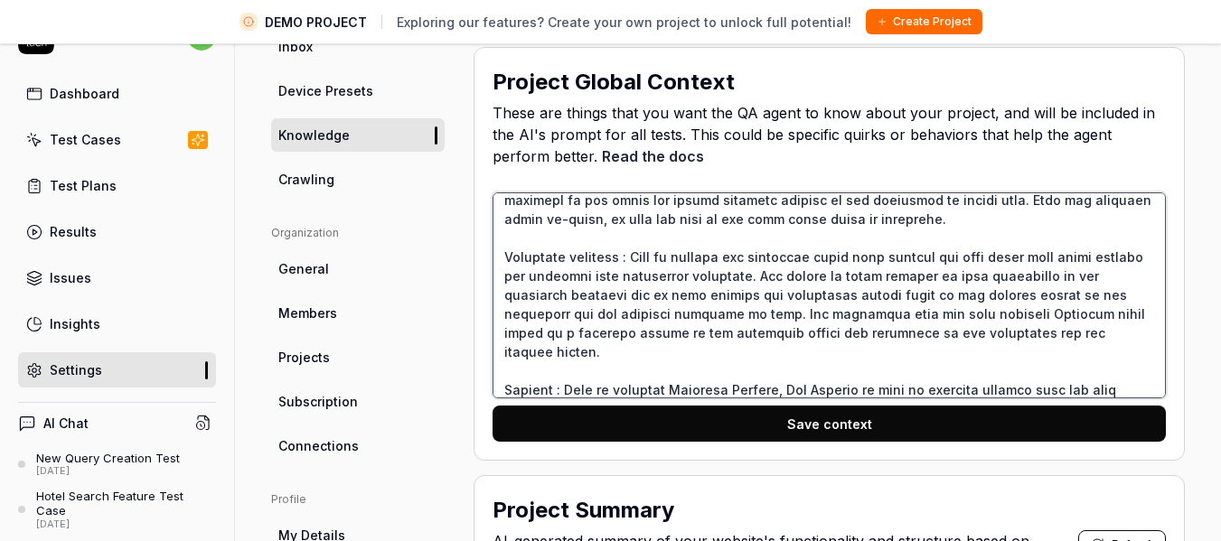
type textarea "Travart is an application which has been designed for Tour & Travel company. Th…"
type textarea "*"
type textarea "Travart is an application which has been designed for Tour & Travel company. Th…"
type textarea "*"
type textarea "Travart is an application which has been designed for Tour & Travel company. Th…"
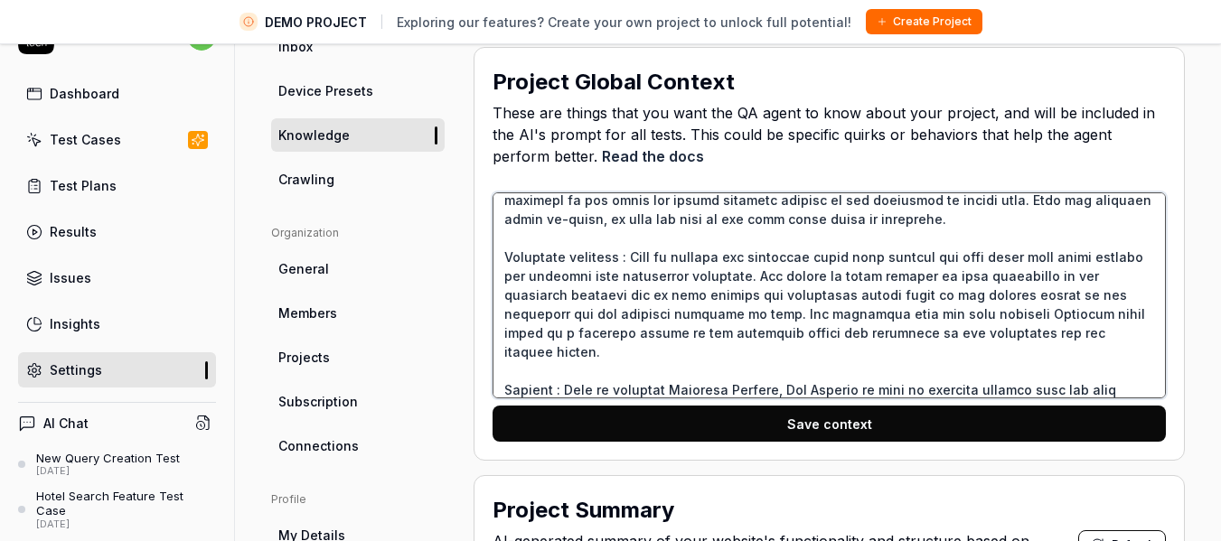
type textarea "*"
type textarea "Travart is an application which has been designed for Tour & Travel company. Th…"
type textarea "*"
type textarea "Travart is an application which has been designed for Tour & Travel company. Th…"
type textarea "*"
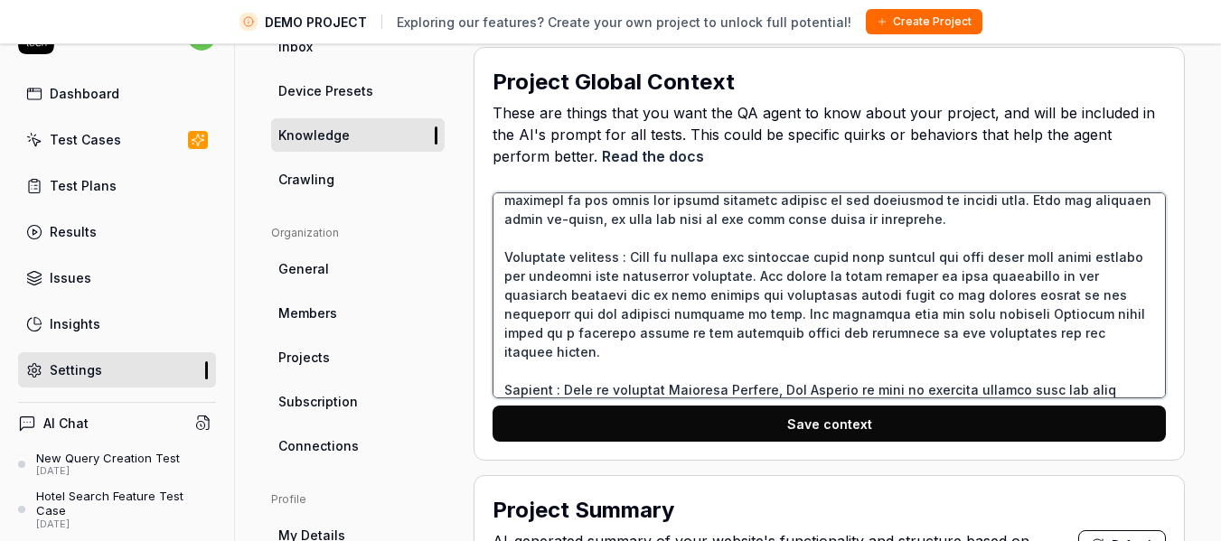
type textarea "Travart is an application which has been designed for Tour & Travel company. Th…"
type textarea "*"
type textarea "Travart is an application which has been designed for Tour & Travel company. Th…"
type textarea "*"
type textarea "Travart is an application which has been designed for Tour & Travel company. Th…"
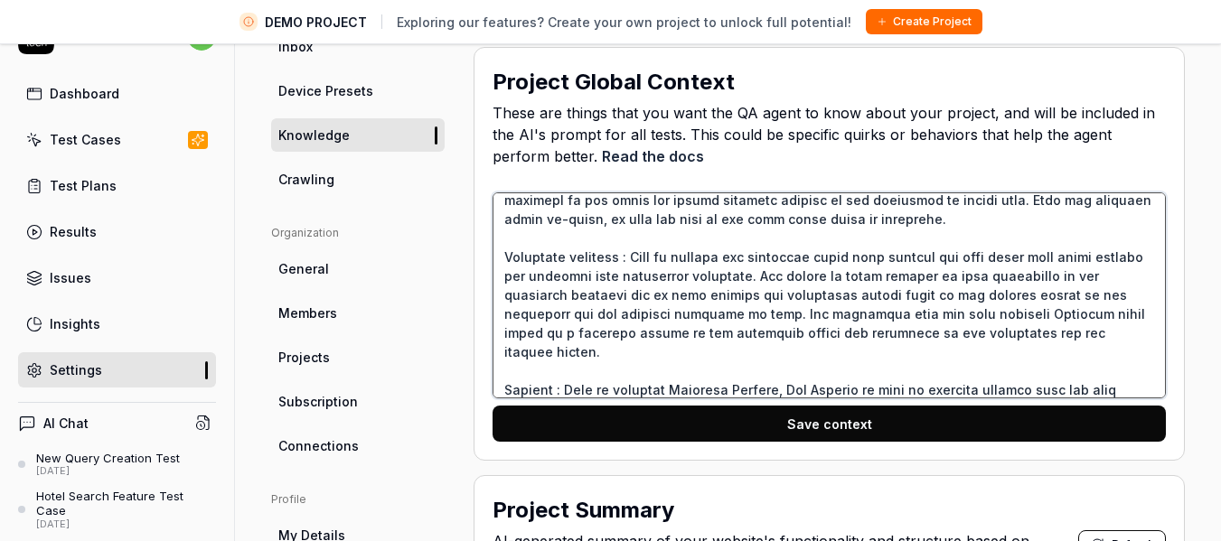
type textarea "*"
type textarea "Travart is an application which has been designed for Tour & Travel company. Th…"
type textarea "*"
type textarea "Travart is an application which has been designed for Tour & Travel company. Th…"
type textarea "*"
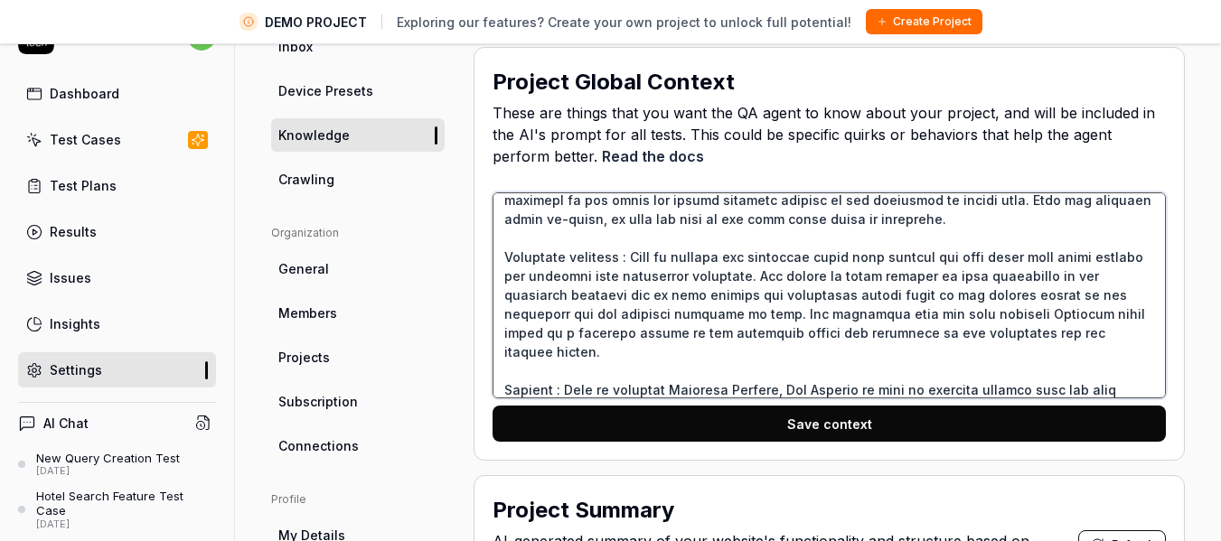
type textarea "Travart is an application which has been designed for Tour & Travel company. Th…"
type textarea "*"
type textarea "Travart is an application which has been designed for Tour & Travel company. Th…"
type textarea "*"
type textarea "Travart is an application which has been designed for Tour & Travel company. Th…"
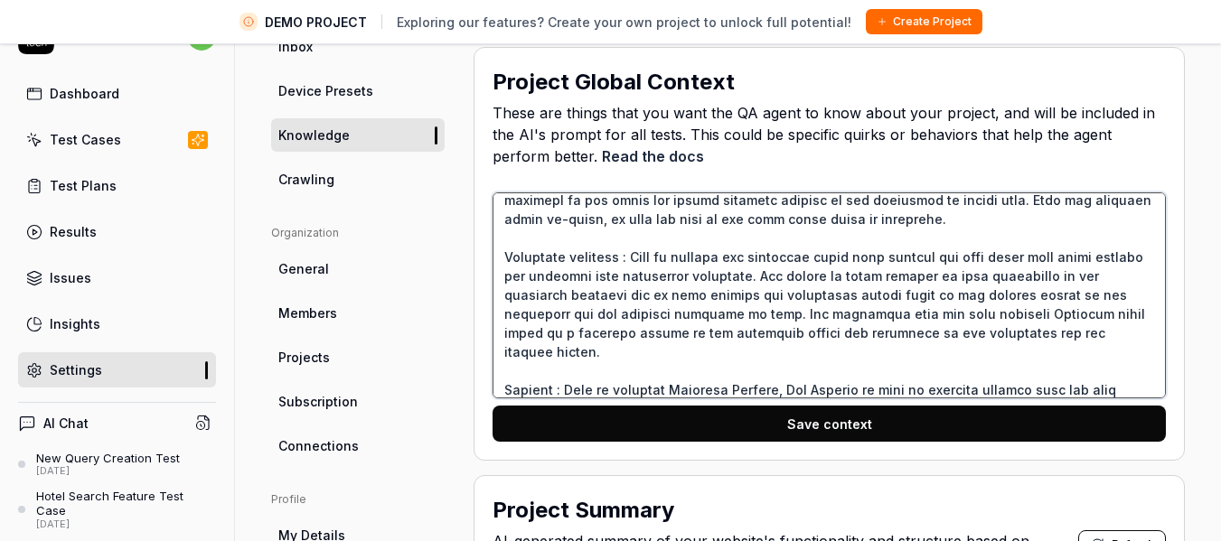
type textarea "*"
type textarea "Travart is an application which has been designed for Tour & Travel company. Th…"
type textarea "*"
type textarea "Travart is an application which has been designed for Tour & Travel company. Th…"
type textarea "*"
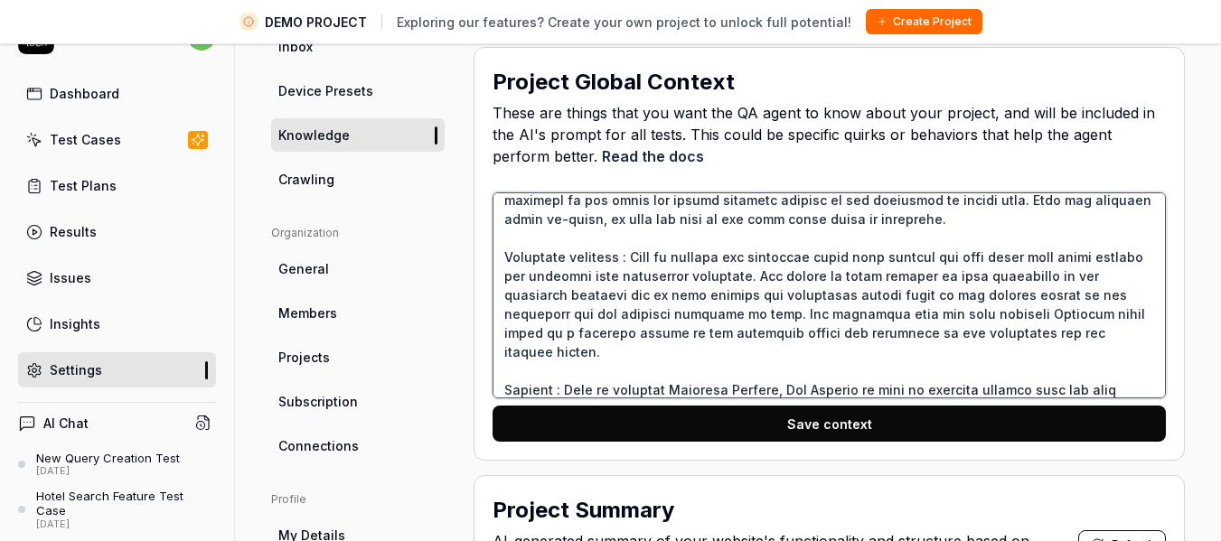
type textarea "Travart is an application which has been designed for Tour & Travel company. Th…"
type textarea "*"
type textarea "Travart is an application which has been designed for Tour & Travel company. Th…"
type textarea "*"
type textarea "Travart is an application which has been designed for Tour & Travel company. Th…"
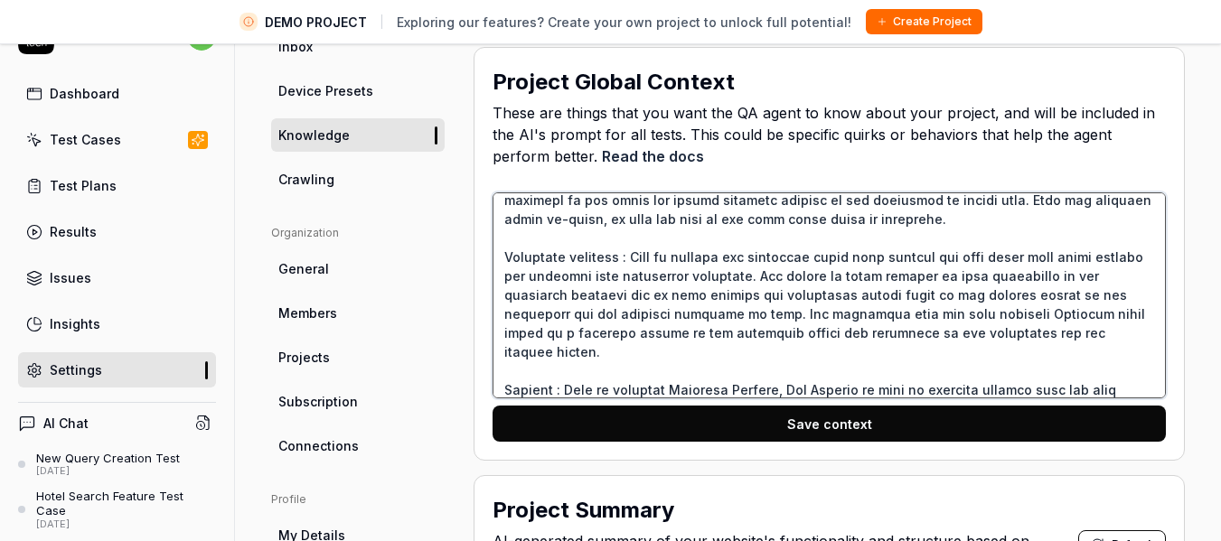
type textarea "*"
type textarea "Travart is an application which has been designed for Tour & Travel company. Th…"
type textarea "*"
type textarea "Travart is an application which has been designed for Tour & Travel company. Th…"
type textarea "*"
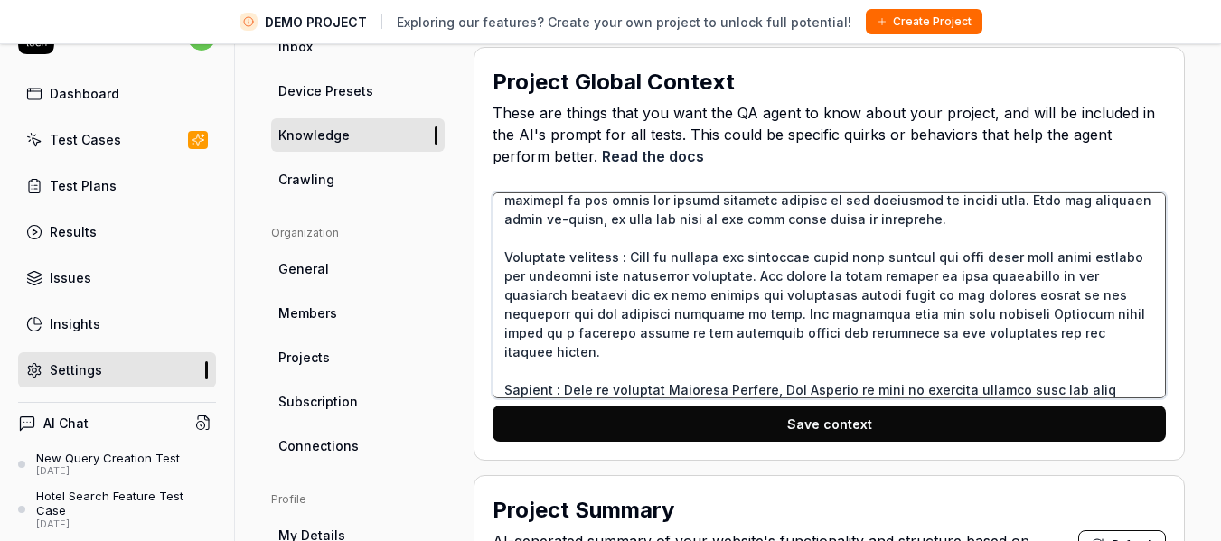
type textarea "Travart is an application which has been designed for Tour & Travel company. Th…"
type textarea "*"
type textarea "Travart is an application which has been designed for Tour & Travel company. Th…"
type textarea "*"
type textarea "Travart is an application which has been designed for Tour & Travel company. Th…"
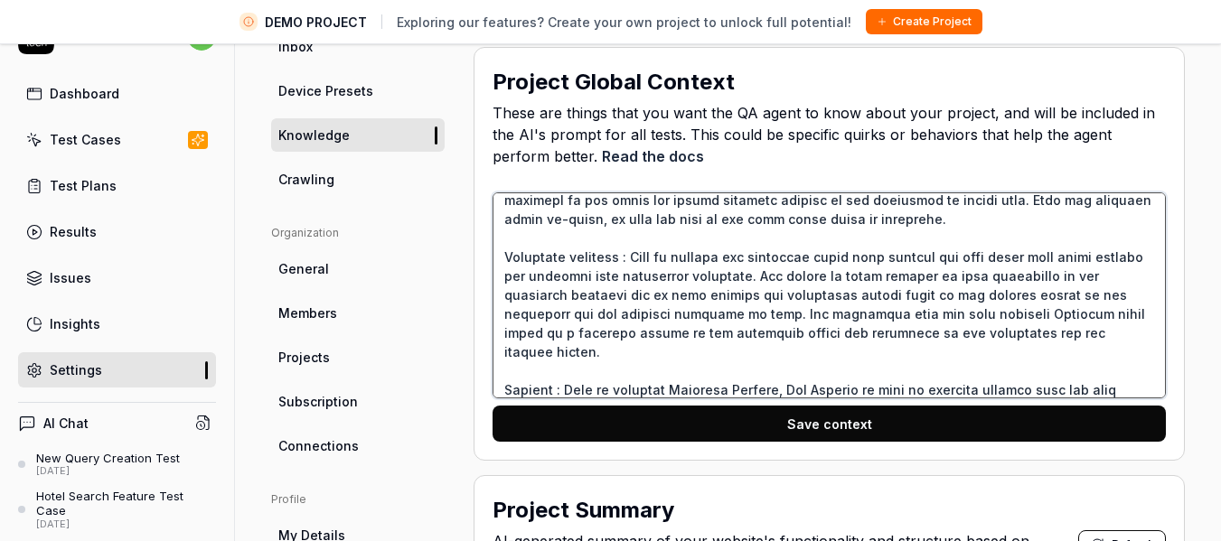
type textarea "*"
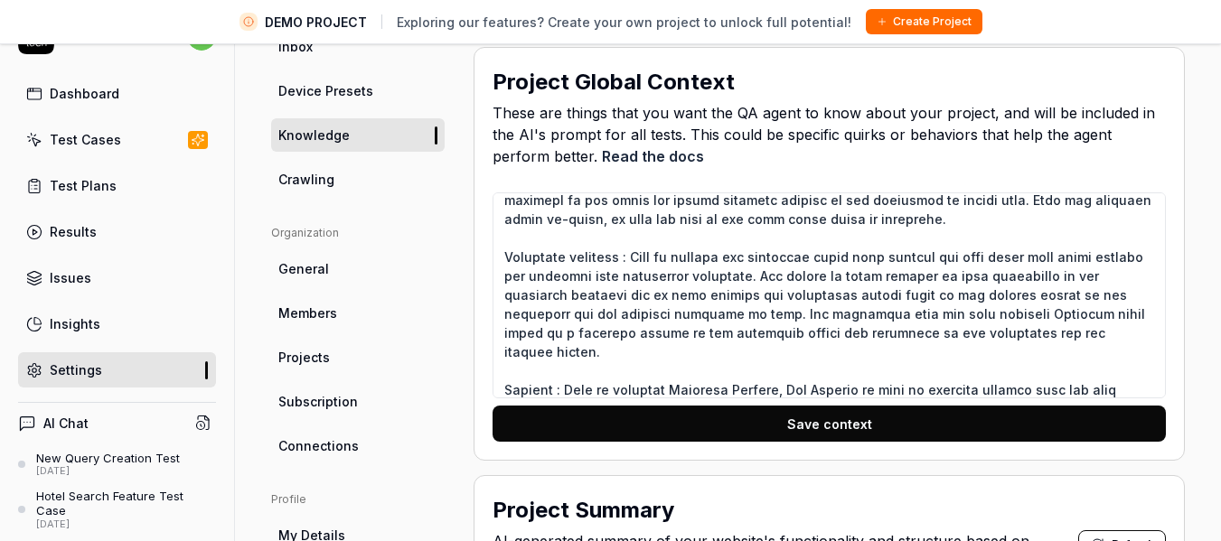
click at [828, 428] on button "Save context" at bounding box center [829, 424] width 673 height 36
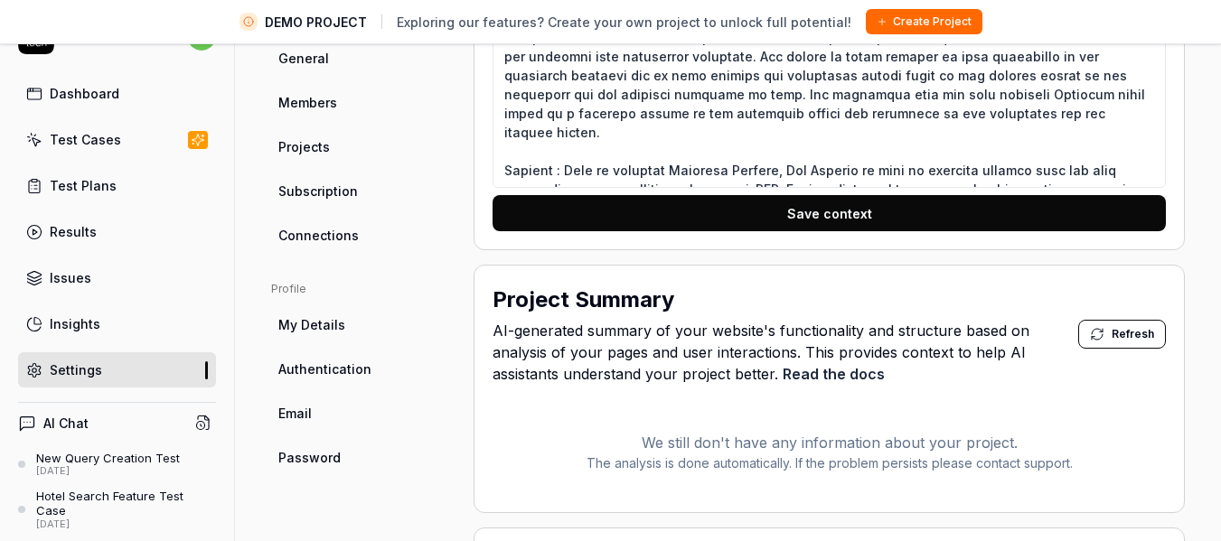
scroll to position [572, 0]
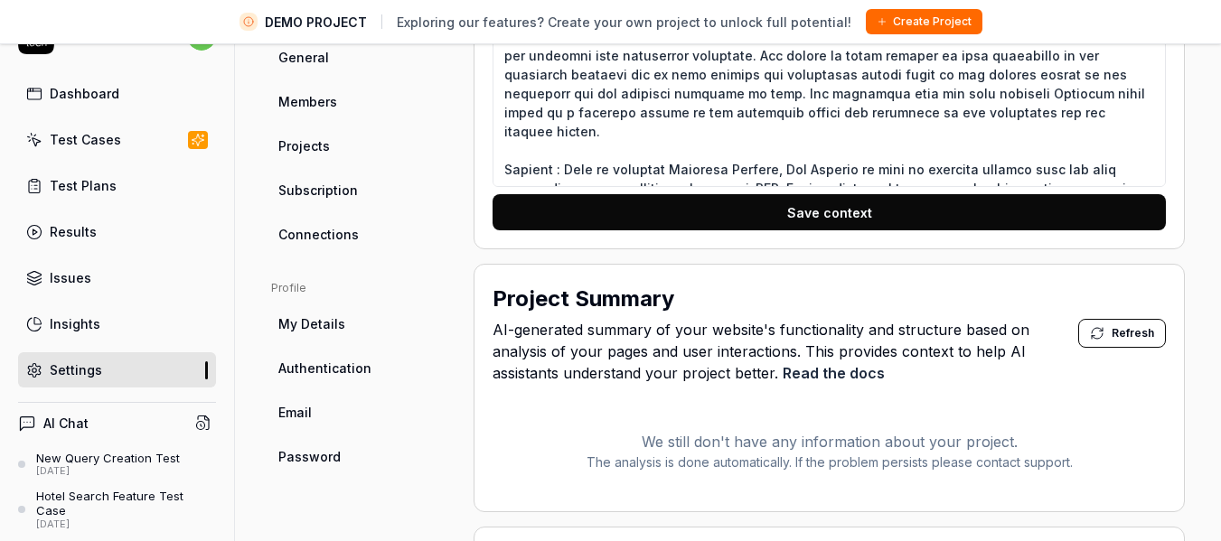
click at [1090, 333] on icon at bounding box center [1097, 333] width 14 height 14
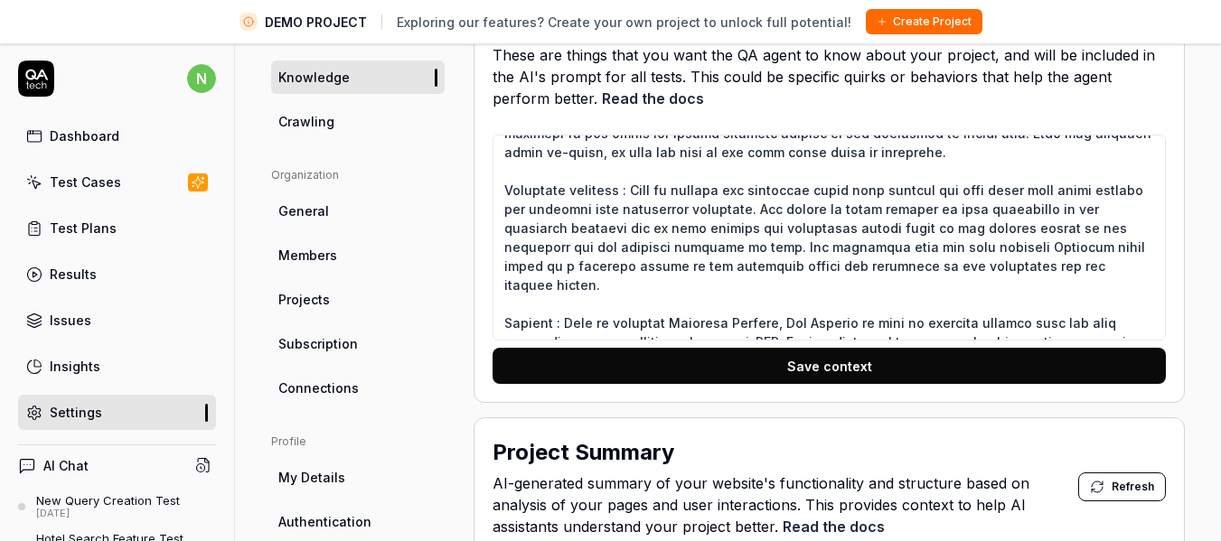
scroll to position [464, 0]
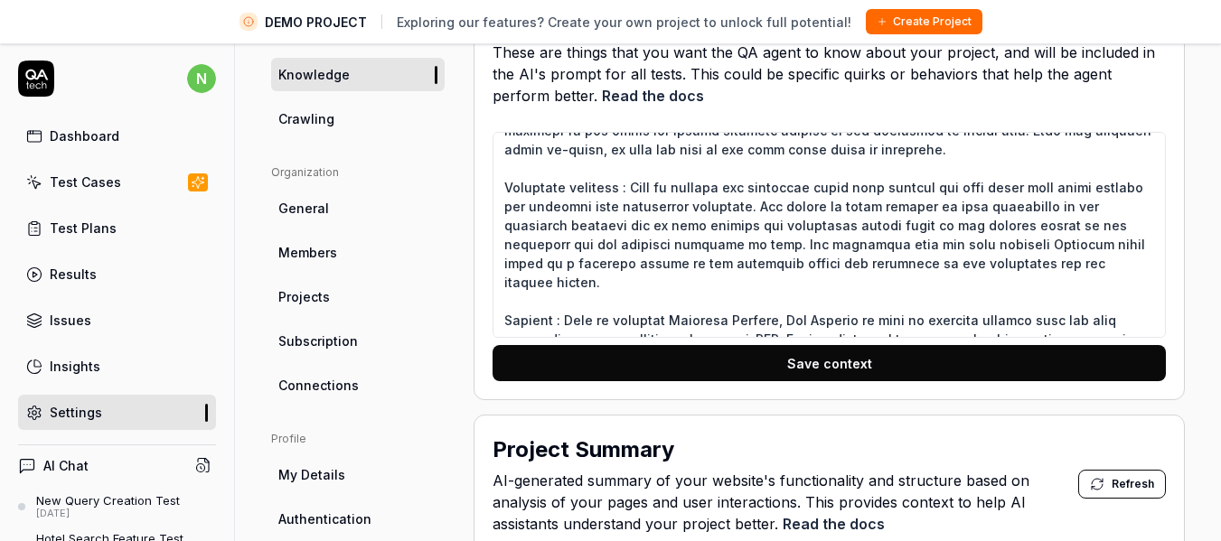
click at [73, 180] on div "Test Cases" at bounding box center [85, 182] width 71 height 19
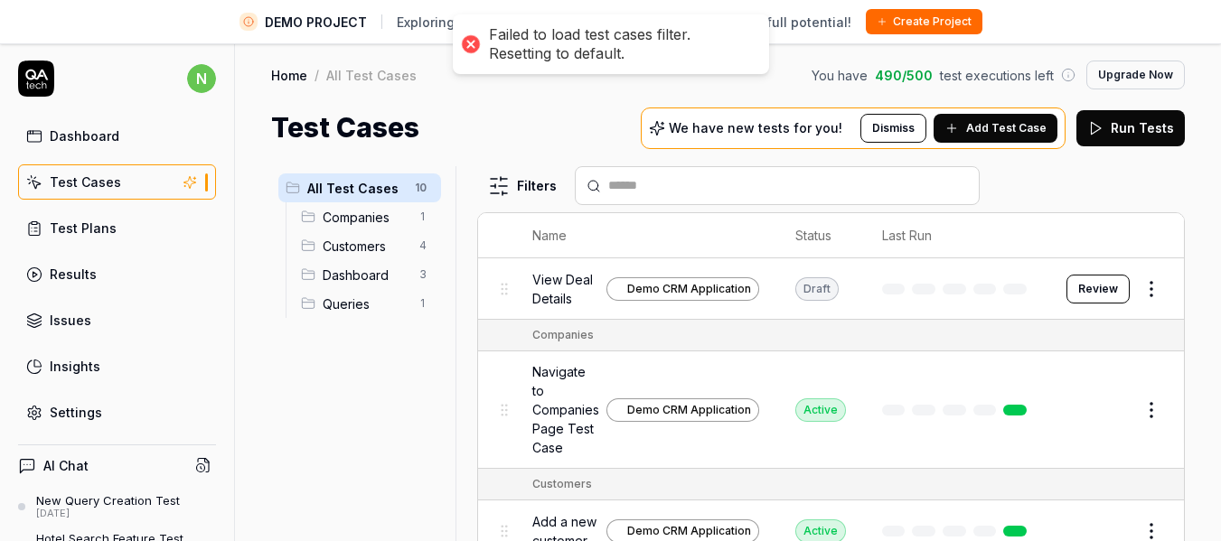
click at [30, 460] on icon at bounding box center [27, 466] width 18 height 18
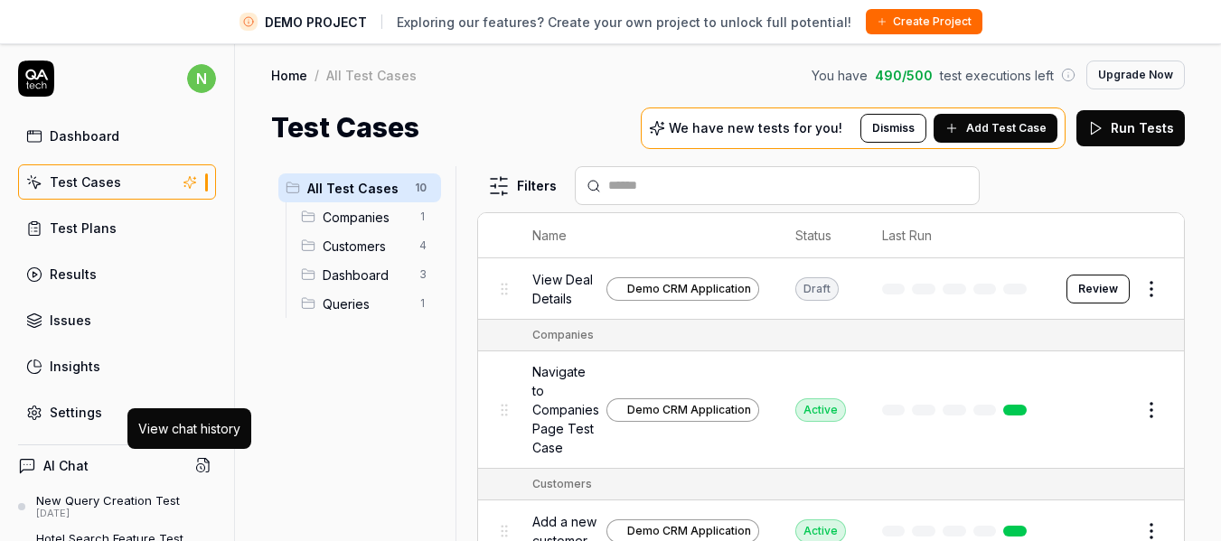
click at [197, 469] on circle at bounding box center [201, 469] width 8 height 8
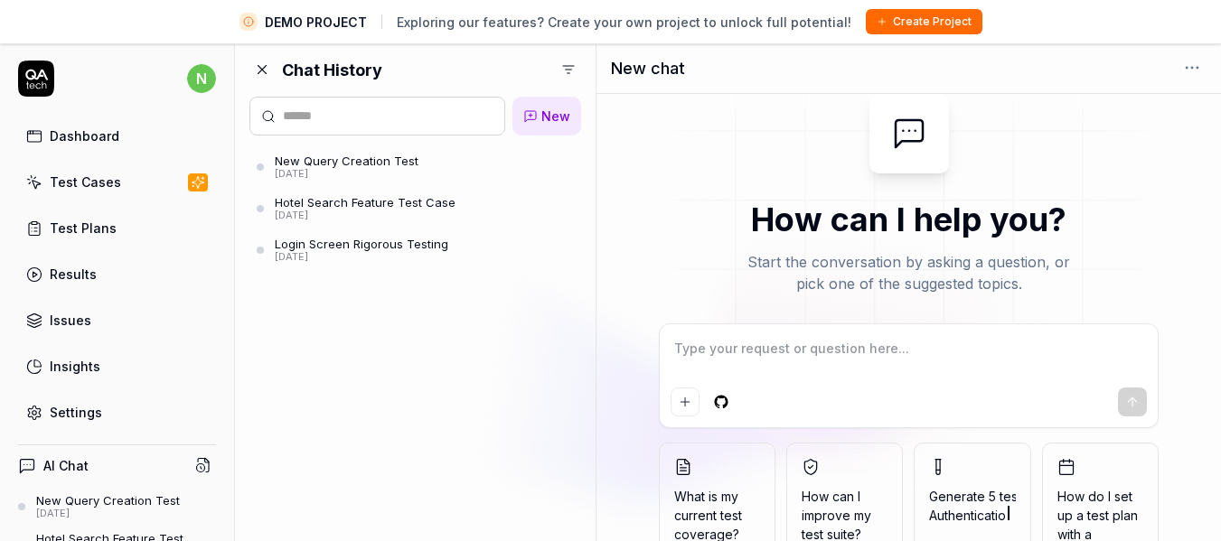
scroll to position [42, 0]
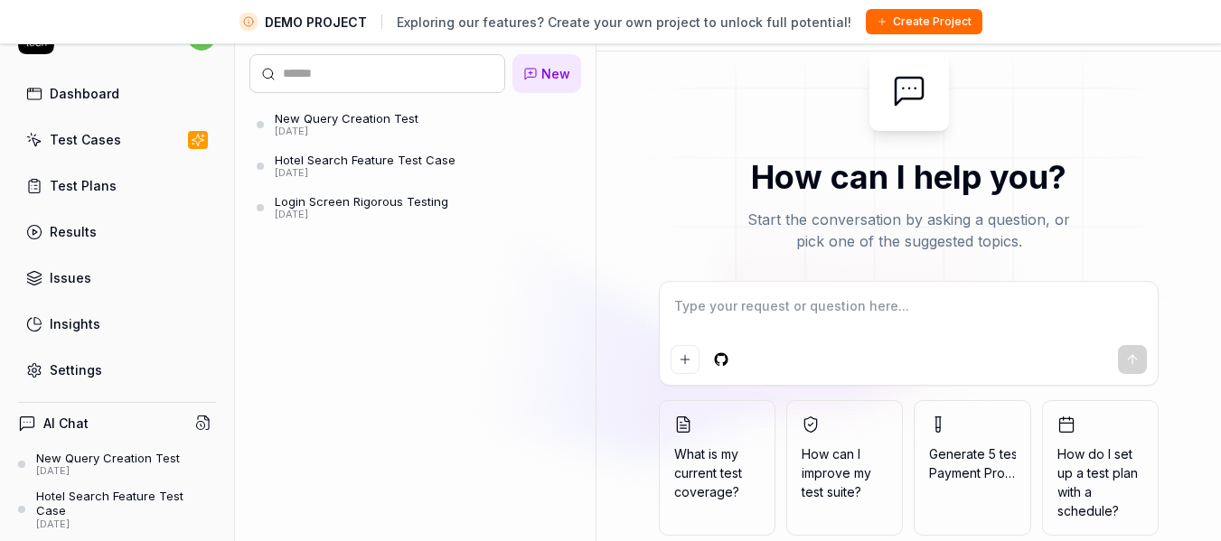
click at [759, 304] on textarea at bounding box center [909, 315] width 476 height 45
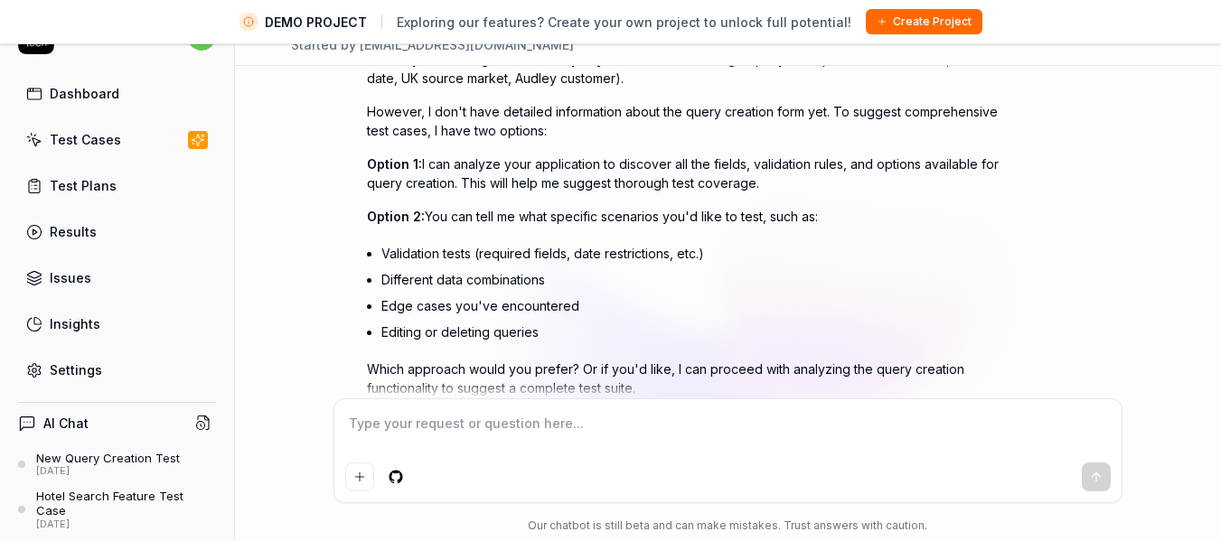
scroll to position [210, 0]
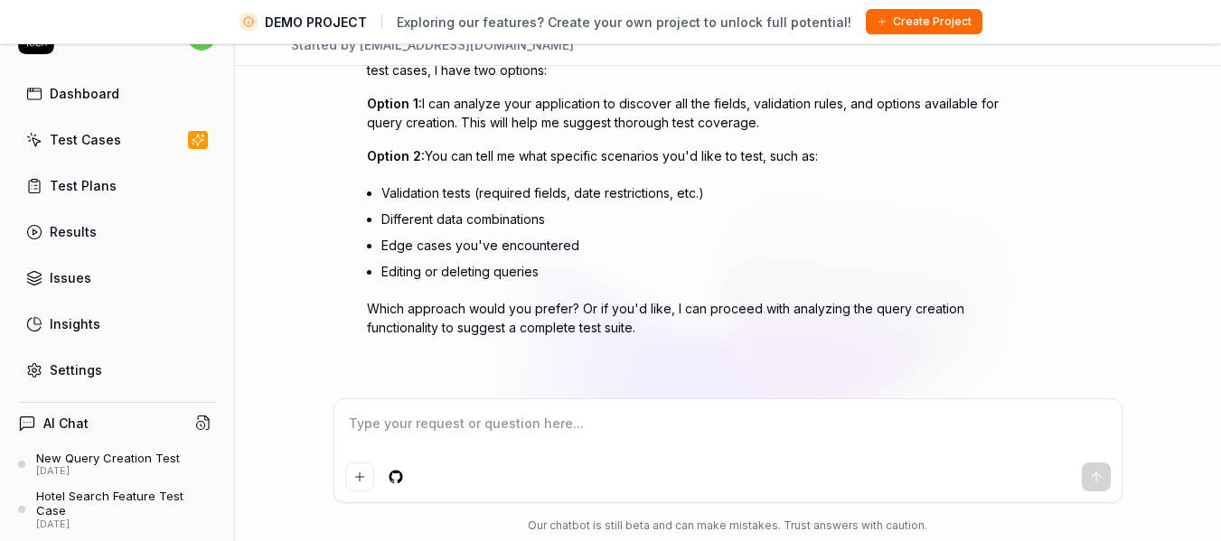
click at [426, 427] on textarea at bounding box center [728, 432] width 766 height 45
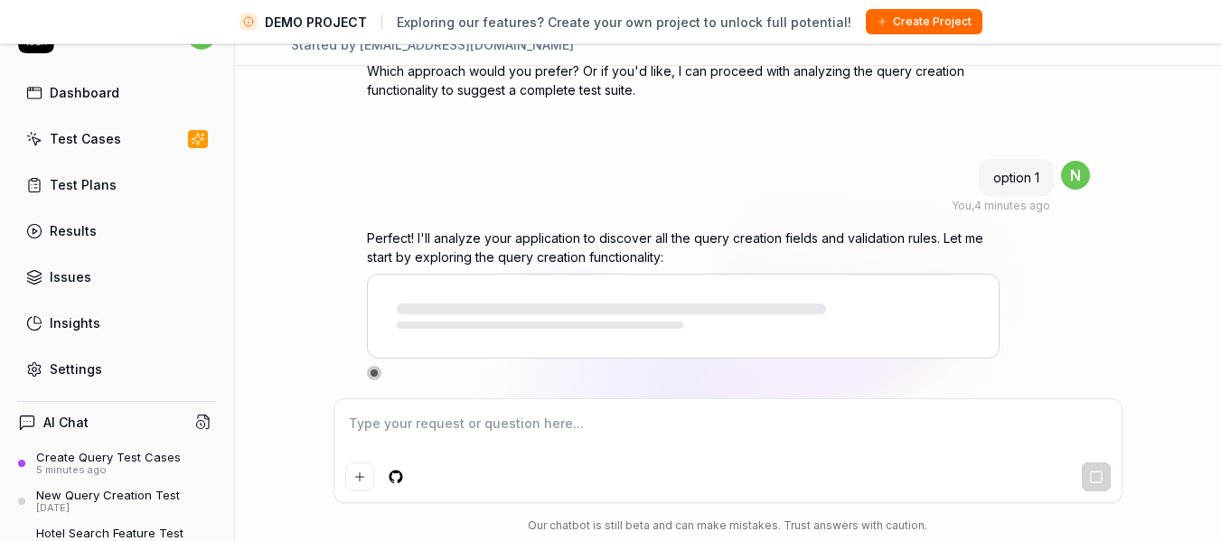
scroll to position [0, 0]
click at [685, 242] on p "Perfect! I'll analyze your application to discover all the query creation field…" at bounding box center [683, 248] width 633 height 38
click at [380, 419] on textarea at bounding box center [728, 432] width 766 height 45
click at [1094, 474] on icon "submit" at bounding box center [1096, 477] width 14 height 14
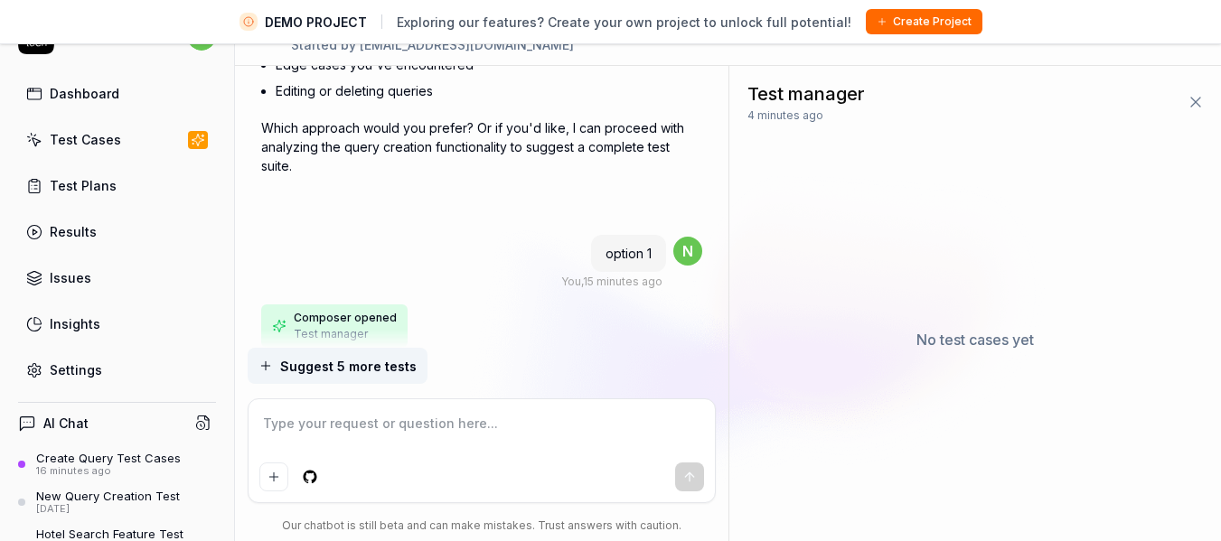
scroll to position [1105, 0]
